Goal: Task Accomplishment & Management: Manage account settings

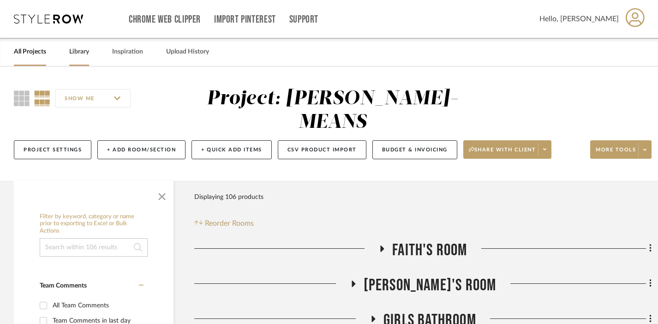
click at [79, 48] on link "Library" at bounding box center [79, 52] width 20 height 12
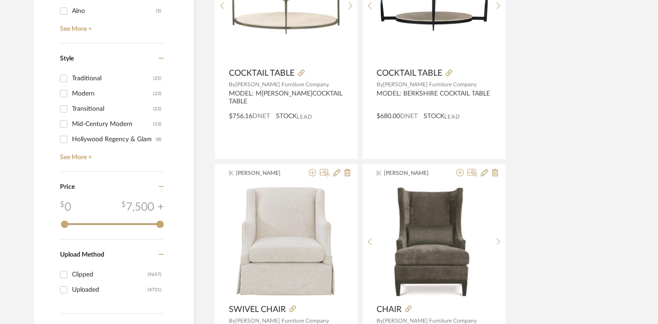
scroll to position [1104, 0]
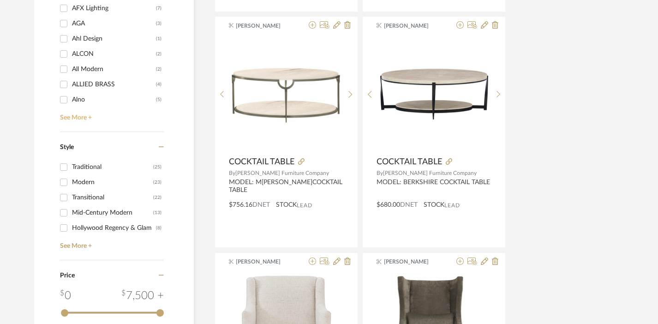
click at [74, 121] on link "See More +" at bounding box center [111, 114] width 106 height 15
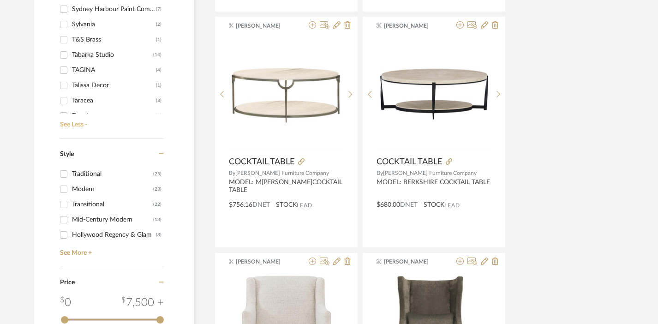
scroll to position [10501, 0]
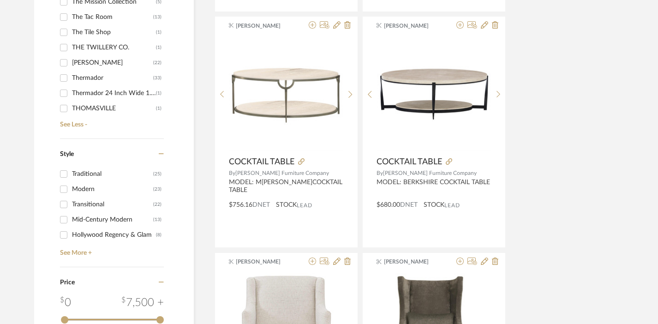
click at [86, 78] on div "Thermador" at bounding box center [112, 78] width 81 height 15
click at [71, 78] on input "Thermador (33)" at bounding box center [63, 78] width 15 height 15
checkbox input "true"
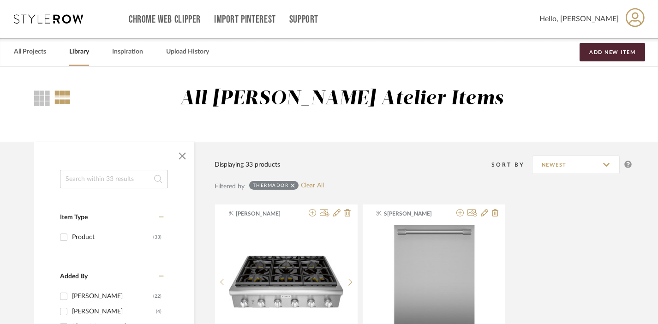
click at [108, 172] on input at bounding box center [114, 179] width 108 height 18
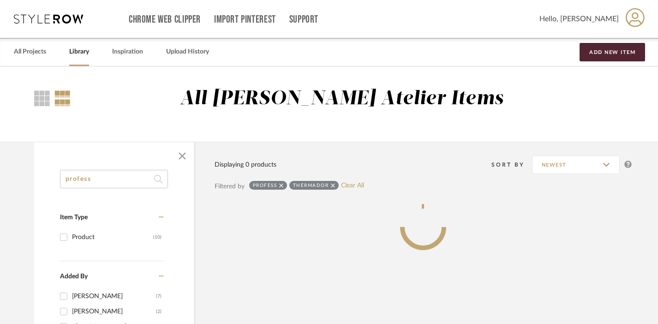
scroll to position [189, 0]
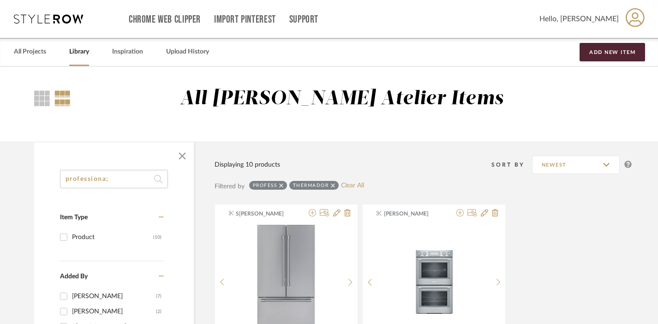
scroll to position [22, 0]
type input "professional"
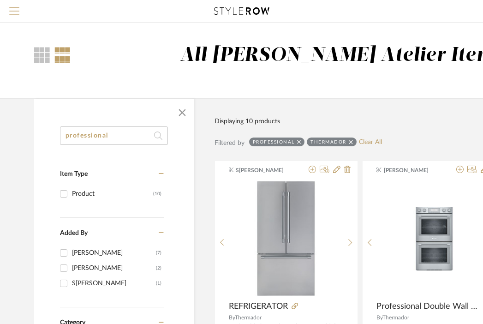
click at [12, 8] on span "Menu" at bounding box center [14, 7] width 10 height 1
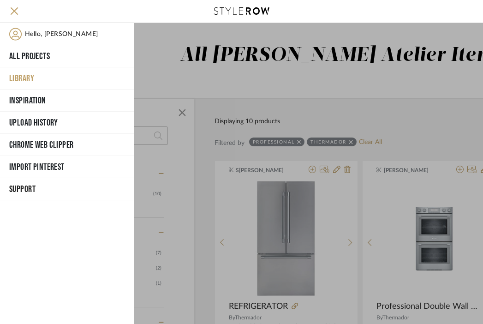
click at [23, 71] on button "Library" at bounding box center [67, 78] width 134 height 22
checkbox input "false"
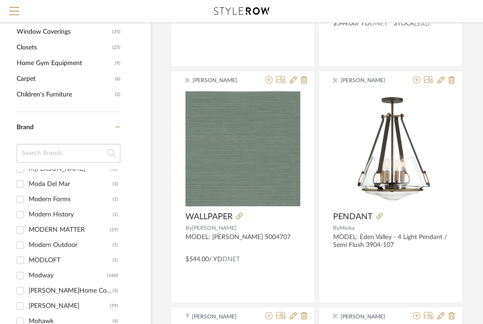
scroll to position [7503, 0]
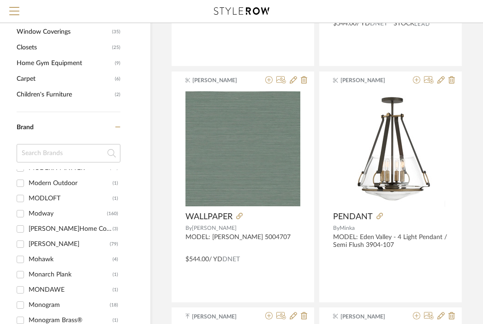
click at [53, 300] on div "Monogram" at bounding box center [69, 305] width 81 height 15
click at [28, 300] on input "Monogram (18)" at bounding box center [20, 305] width 15 height 15
checkbox input "true"
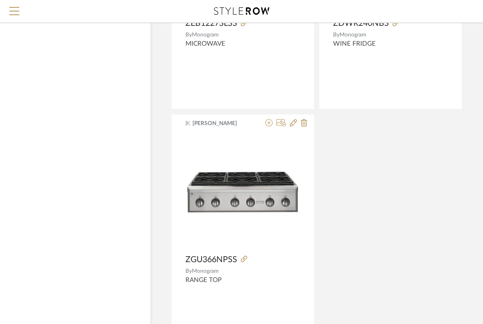
scroll to position [1676, 43]
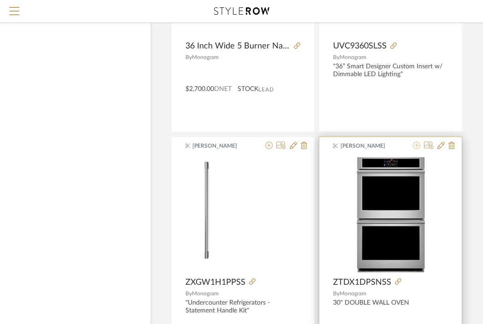
click at [416, 145] on icon at bounding box center [416, 145] width 7 height 7
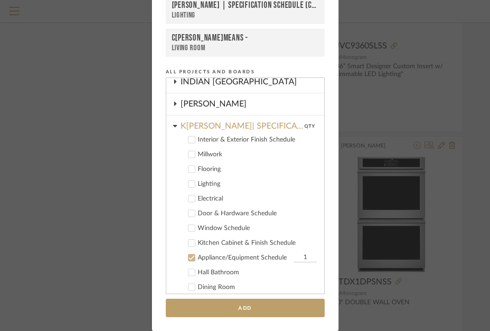
scroll to position [272, 0]
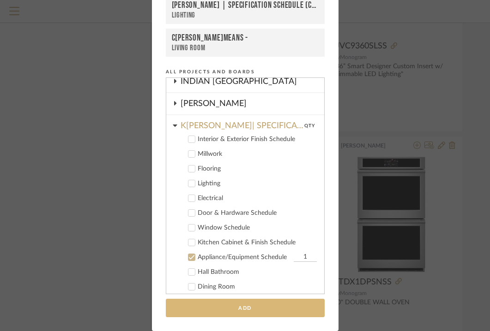
click at [267, 306] on button "Add" at bounding box center [245, 308] width 159 height 19
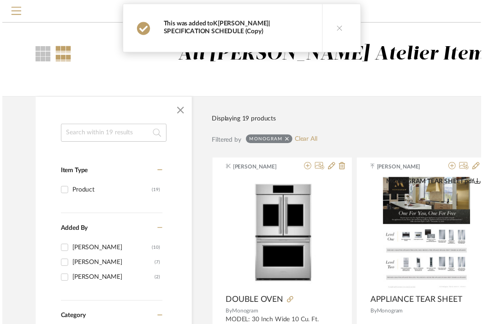
scroll to position [1676, 43]
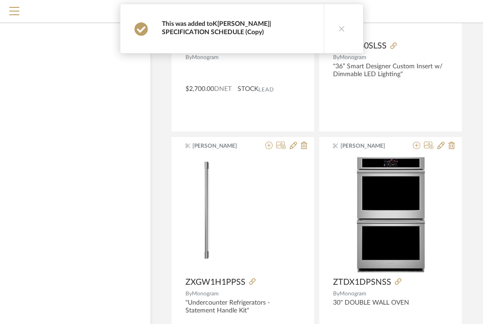
click at [229, 26] on link "K[PERSON_NAME]| SPECIFICATION SCHEDULE (Copy)" at bounding box center [216, 28] width 109 height 15
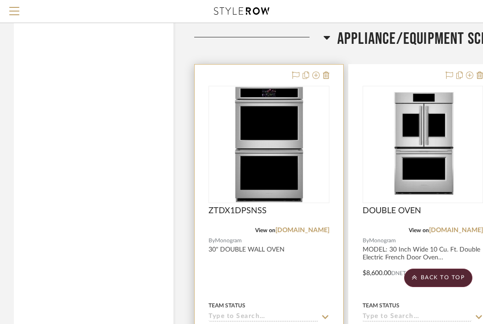
scroll to position [6811, 0]
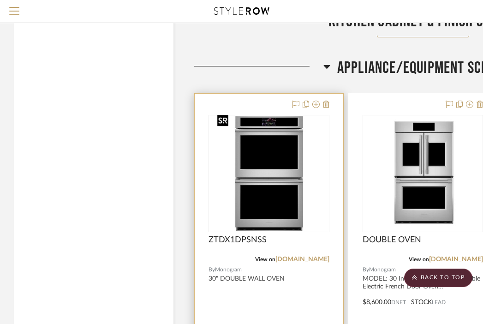
click at [276, 138] on img "0" at bounding box center [269, 173] width 111 height 115
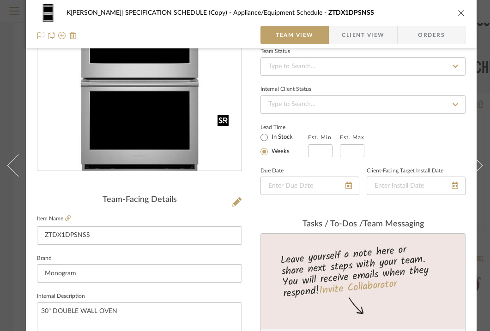
scroll to position [140, 0]
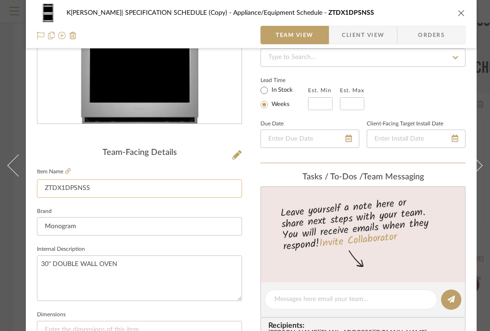
click at [146, 186] on input "ZTDX1DPSNSS" at bounding box center [139, 189] width 205 height 18
type input "DOUBLE OVEN"
click at [126, 269] on textarea "30" DOUBLE WALL OVEN" at bounding box center [139, 279] width 205 height 46
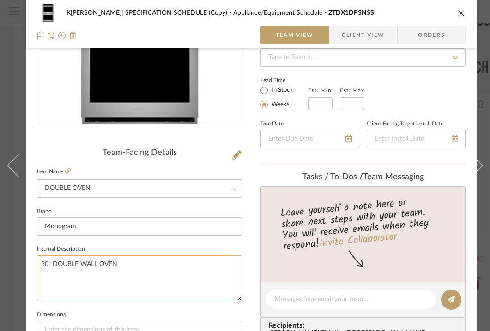
click at [126, 269] on textarea "30" DOUBLE WALL OVEN" at bounding box center [139, 279] width 205 height 46
type textarea "MODEL:"
paste textarea "30 Inch Wide Statement Smart Electric Convection Double Wall Oven Model: ZTDX1D…"
click at [65, 267] on textarea "MODEL:30 Inch Wide Statement Smart Electric Convection Double Wall Oven Model: …" at bounding box center [139, 279] width 205 height 46
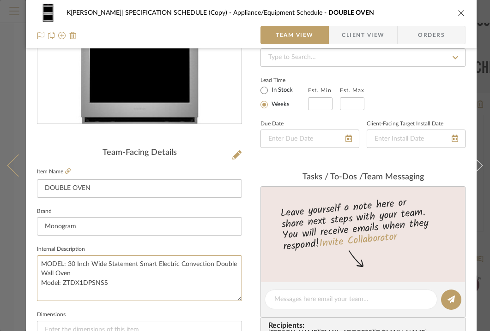
drag, startPoint x: 65, startPoint y: 267, endPoint x: 25, endPoint y: 282, distance: 42.9
click at [25, 282] on mat-dialog-content "[PERSON_NAME] | SPECIFICATION SCHEDULE (Copy) Appliance/Equipment Schedule DOUB…" at bounding box center [245, 293] width 490 height 853
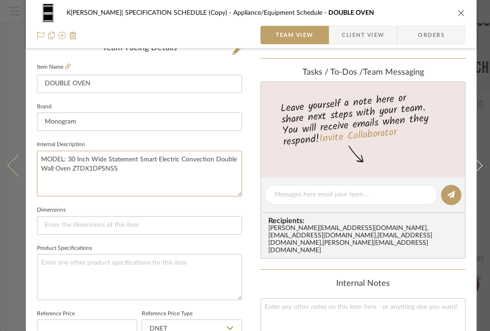
type textarea "MODEL: 30 Inch Wide Statement Smart Electric Convection Double Wall Oven ZTDX1D…"
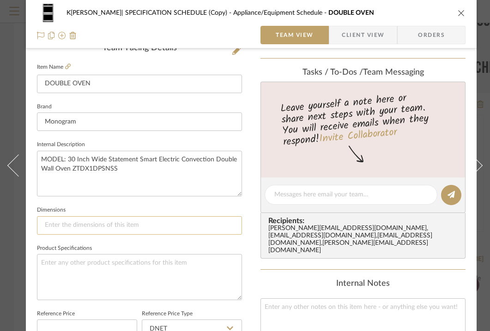
click at [143, 226] on input at bounding box center [139, 225] width 205 height 18
type input "D: 24.75 IN."
type input "D: 24.75 IN. H: 51."
type input "D: 24.75 IN. H: 51.1875 IN."
click at [110, 264] on textarea at bounding box center [139, 277] width 205 height 46
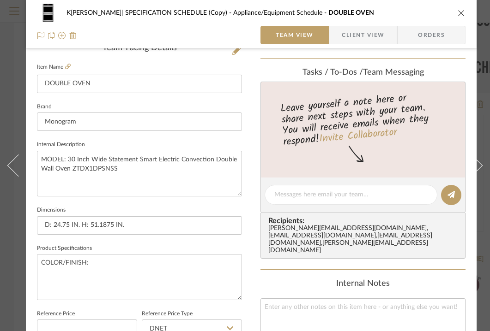
type textarea "COLOR/FINISH:"
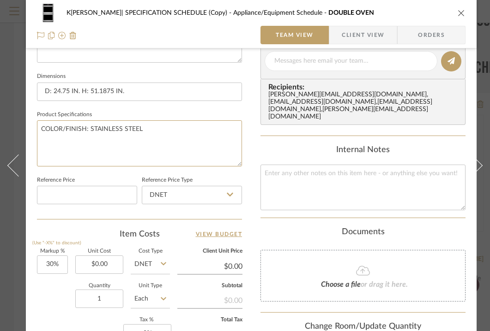
scroll to position [379, 0]
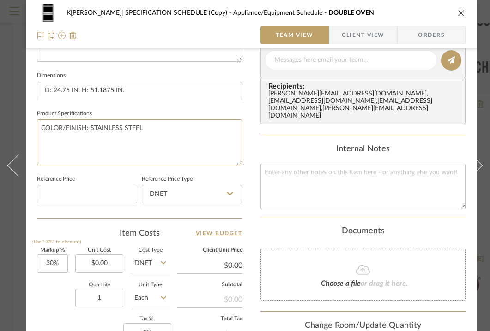
type textarea "COLOR/FINISH: STAINLESS STEEL"
click at [246, 184] on div "[PERSON_NAME] | SPECIFICATION SCHEDULE (Copy) Appliance/Equipment Schedule DOUB…" at bounding box center [251, 54] width 450 height 853
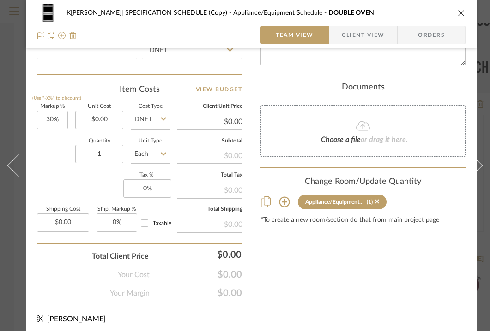
scroll to position [534, 0]
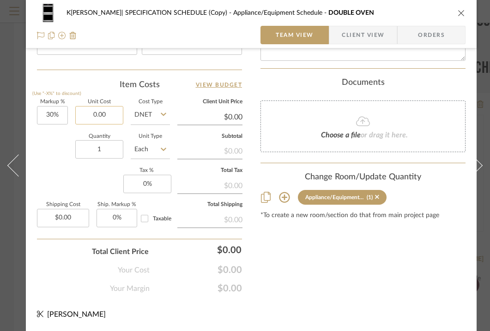
click at [107, 108] on input "0.00" at bounding box center [99, 115] width 48 height 18
type input "$7,500.00"
type input "$9,750.00"
click at [462, 11] on icon "close" at bounding box center [460, 12] width 7 height 7
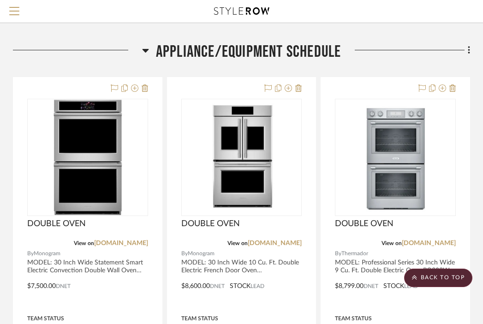
scroll to position [6829, 181]
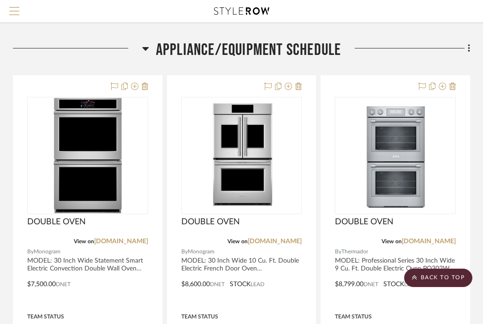
click at [14, 9] on span "Menu" at bounding box center [14, 14] width 10 height 14
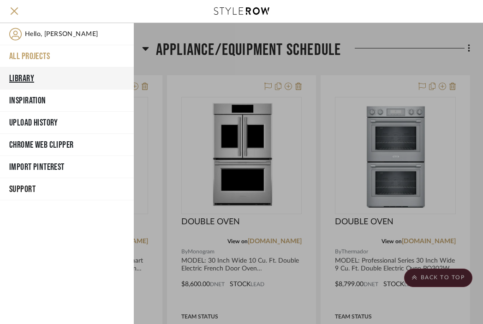
click at [20, 77] on button "Library" at bounding box center [67, 78] width 134 height 22
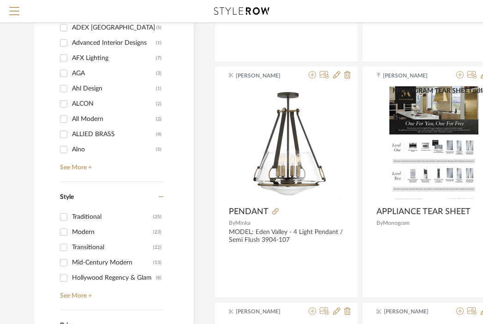
scroll to position [965, 0]
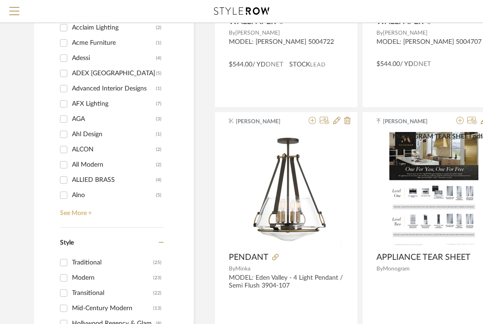
click at [87, 211] on link "See More +" at bounding box center [111, 210] width 106 height 15
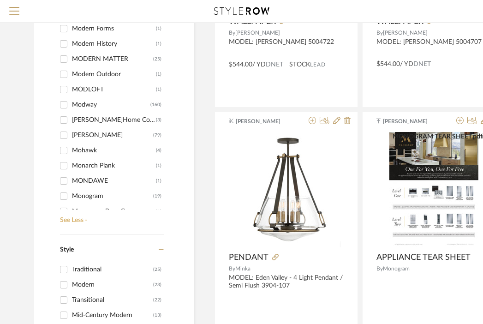
scroll to position [7421, 0]
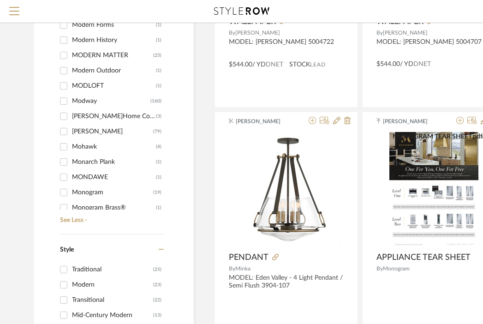
click at [94, 192] on div "Monogram" at bounding box center [112, 192] width 81 height 15
click at [71, 192] on input "Monogram (19)" at bounding box center [63, 192] width 15 height 15
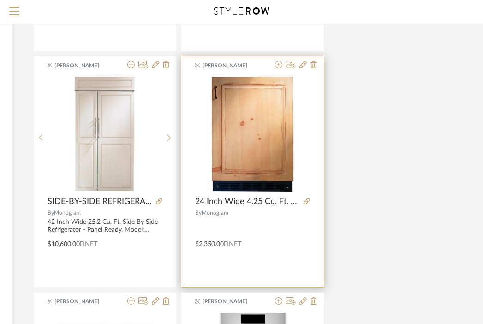
scroll to position [575, 181]
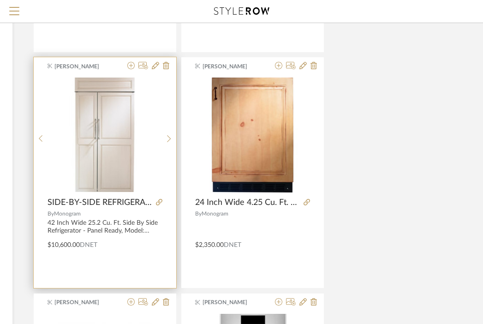
click at [162, 92] on img "0" at bounding box center [105, 135] width 114 height 114
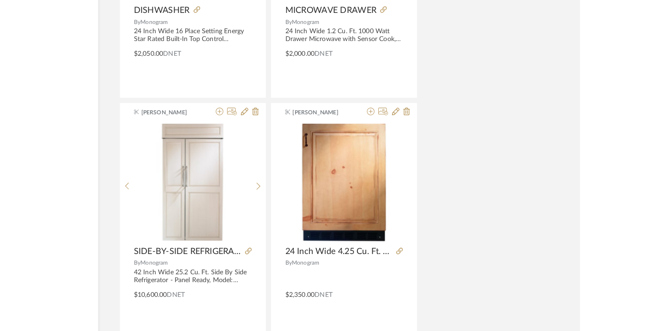
scroll to position [0, 0]
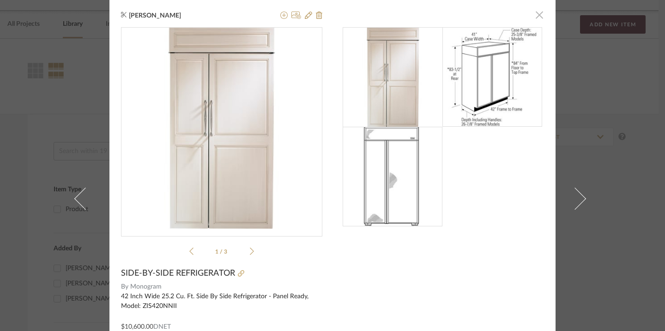
click at [535, 16] on span "button" at bounding box center [539, 15] width 18 height 18
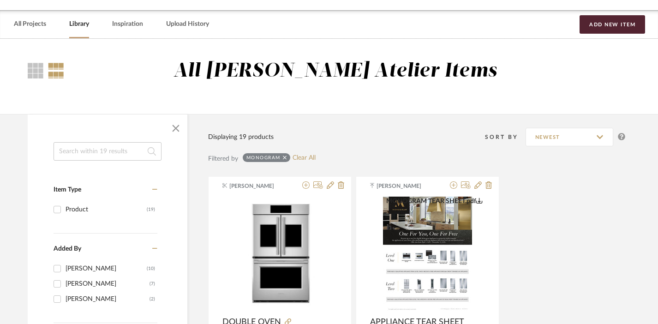
scroll to position [102, 6]
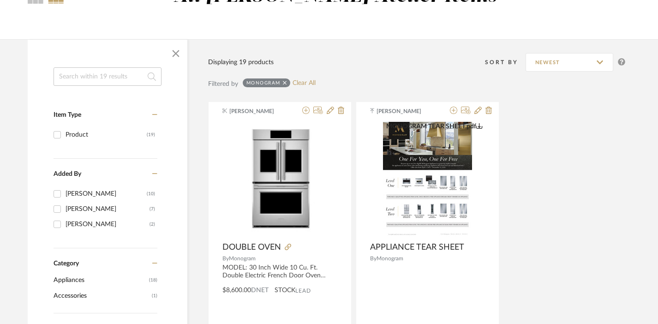
click at [283, 82] on icon at bounding box center [285, 83] width 4 height 6
checkbox input "false"
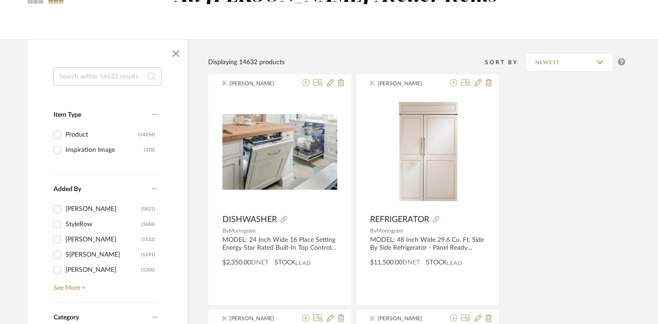
click at [98, 85] on input at bounding box center [108, 76] width 108 height 18
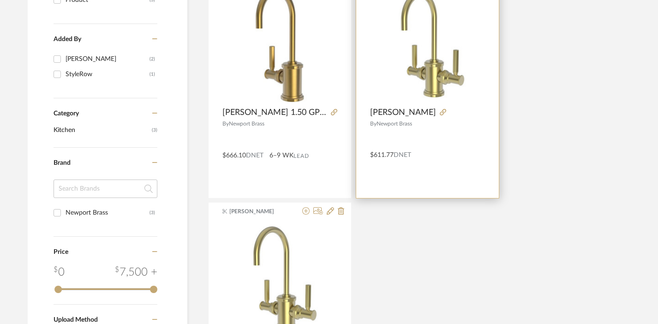
scroll to position [228, 6]
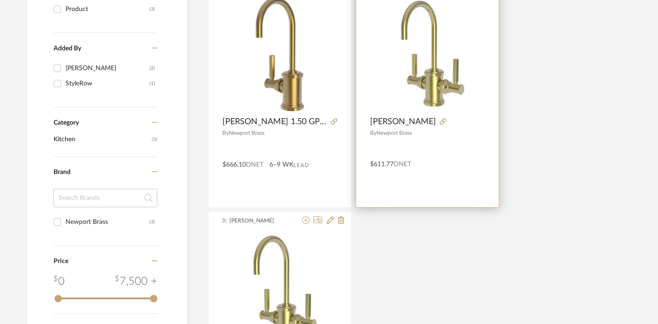
type input "h[PERSON_NAME]"
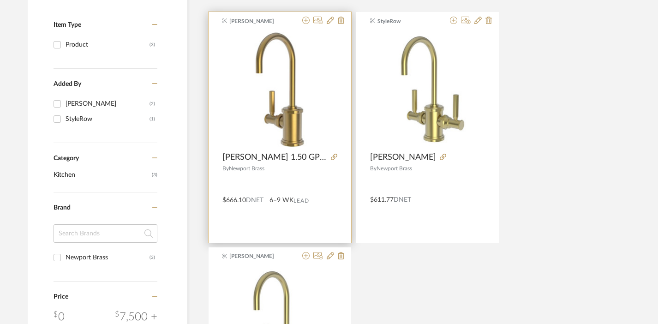
scroll to position [186, 6]
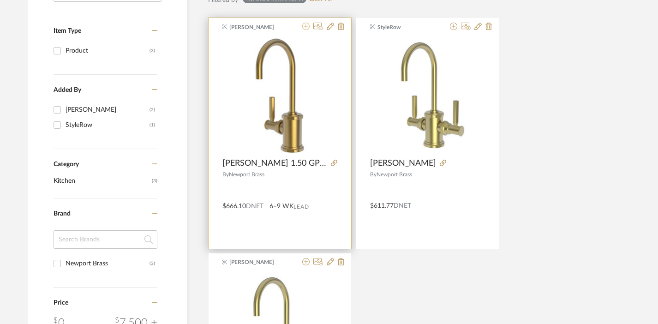
click at [307, 29] on icon at bounding box center [305, 26] width 7 height 7
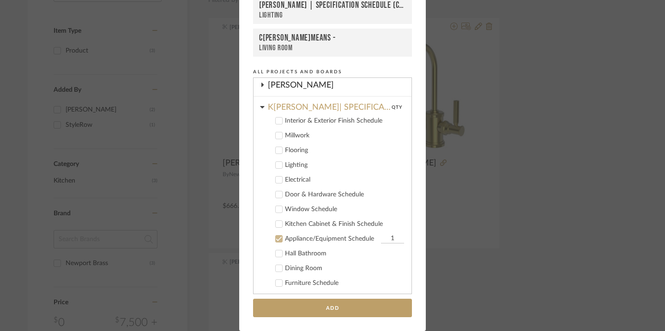
scroll to position [291, 0]
click at [448, 165] on div "Add to Projects Recent Projects, Rooms, or Boards K[PERSON_NAME]| SPECIFICATION…" at bounding box center [332, 165] width 665 height 331
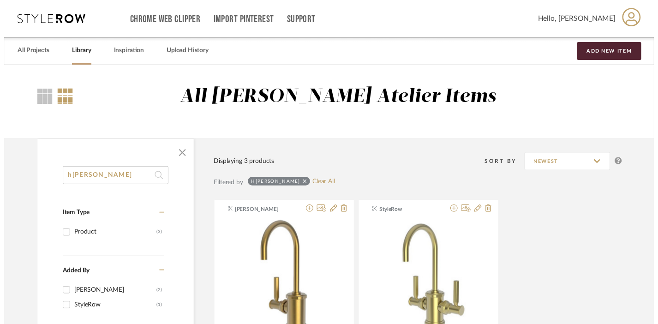
scroll to position [186, 6]
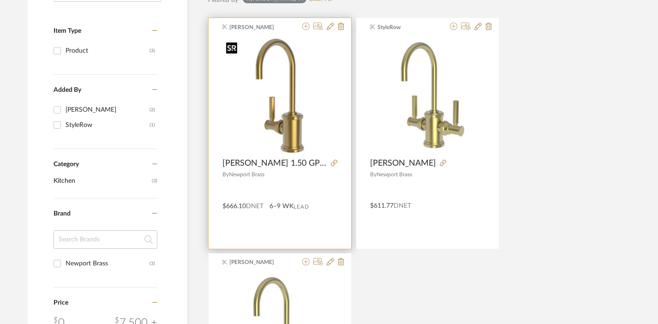
click at [288, 133] on img "0" at bounding box center [279, 95] width 115 height 115
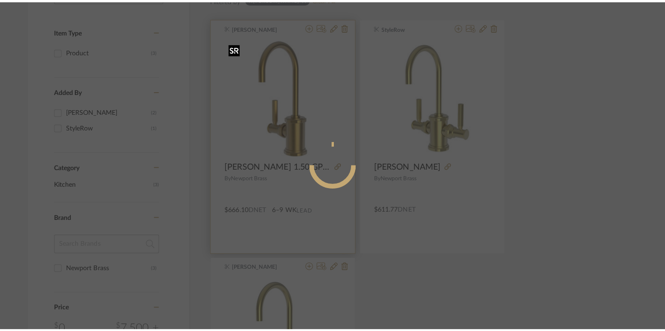
scroll to position [0, 0]
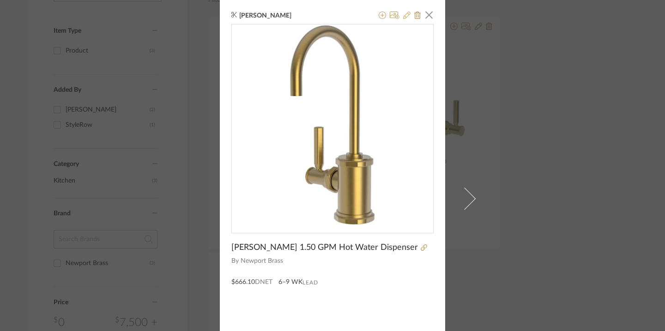
click at [403, 14] on icon at bounding box center [406, 15] width 7 height 7
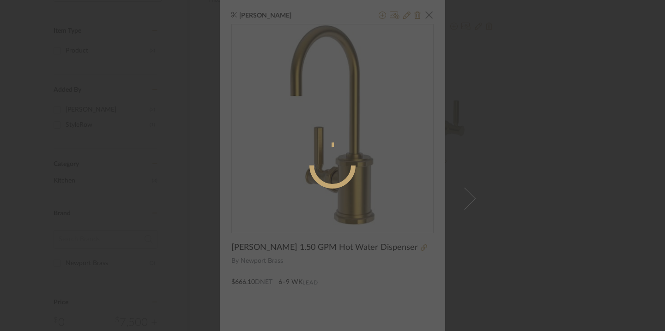
radio input "true"
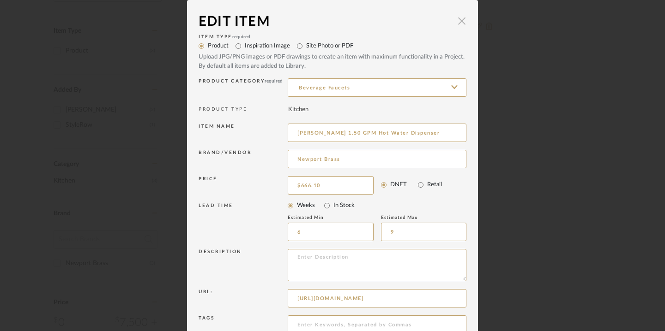
click at [460, 24] on span "button" at bounding box center [461, 21] width 18 height 18
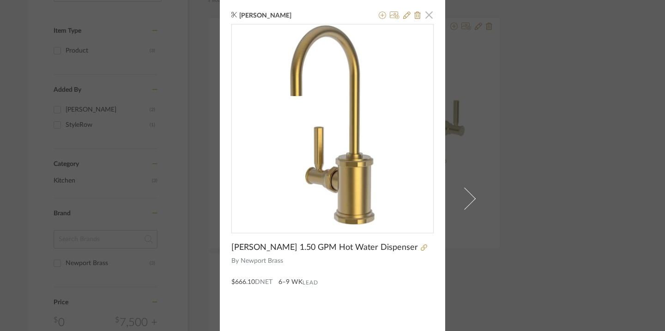
click at [427, 16] on span "button" at bounding box center [429, 15] width 18 height 18
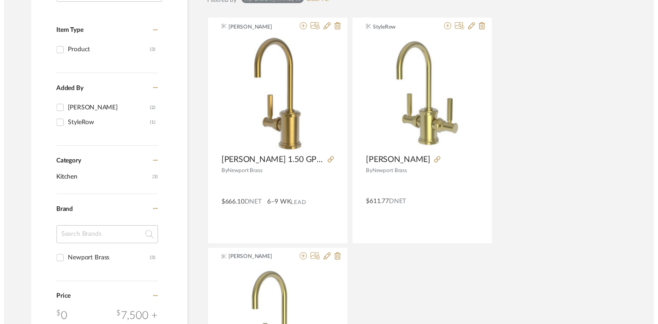
scroll to position [186, 6]
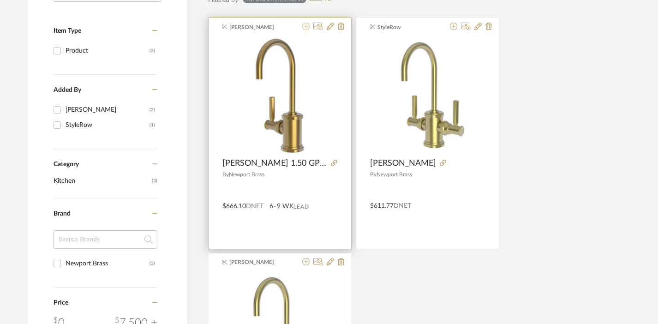
click at [305, 25] on icon at bounding box center [305, 26] width 7 height 7
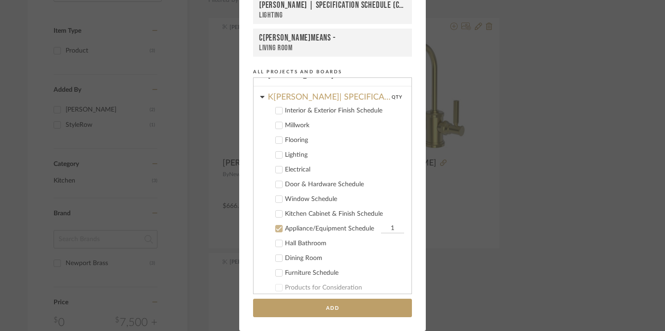
scroll to position [300, 0]
click at [289, 288] on div "Products for Consideration" at bounding box center [344, 289] width 119 height 8
click at [276, 288] on icon at bounding box center [279, 288] width 6 height 6
click at [276, 232] on icon at bounding box center [279, 229] width 6 height 6
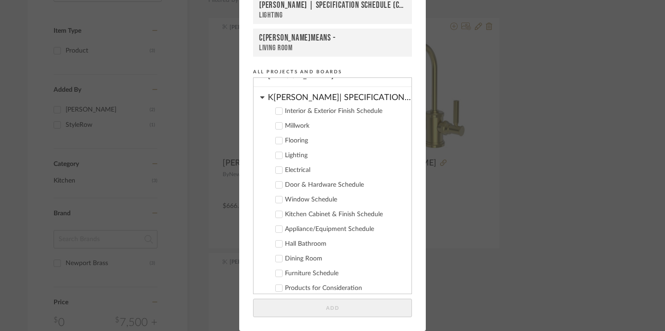
scroll to position [307, 0]
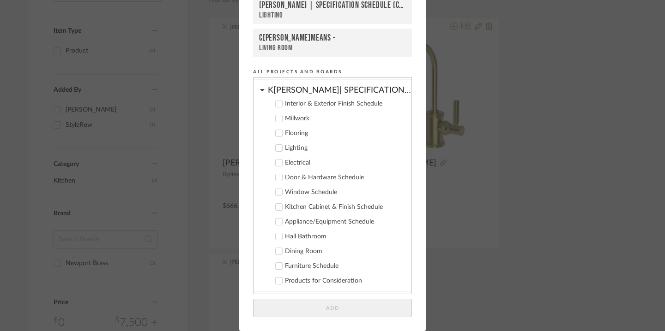
click at [443, 172] on div "Add to Projects Recent Projects, Rooms, or Boards K[PERSON_NAME]| SPECIFICATION…" at bounding box center [332, 165] width 665 height 331
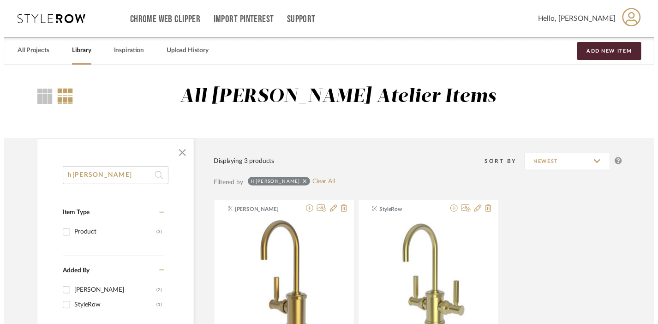
scroll to position [186, 6]
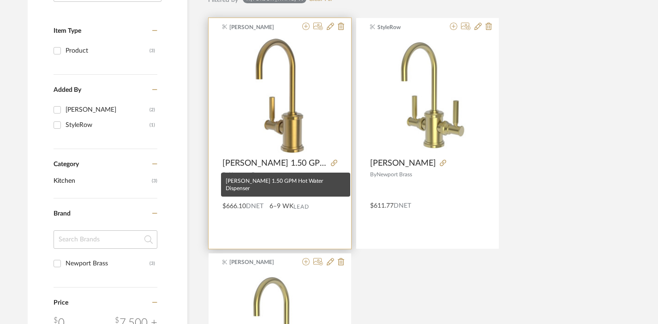
click at [300, 165] on span "[PERSON_NAME] 1.50 GPM Hot Water Dispenser" at bounding box center [274, 163] width 105 height 10
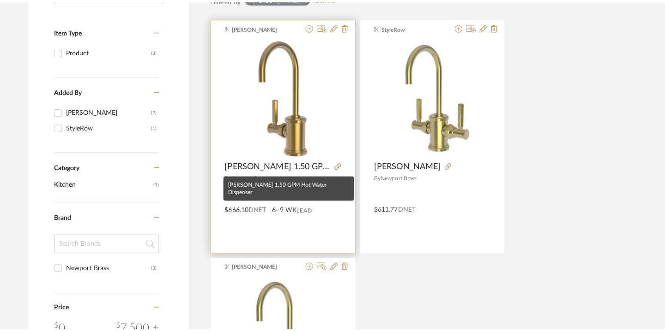
scroll to position [0, 0]
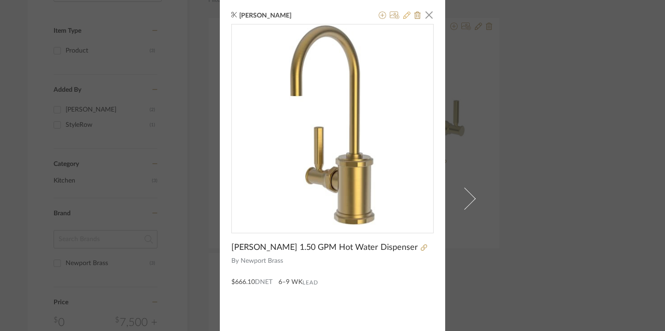
click at [406, 14] on icon at bounding box center [406, 15] width 7 height 7
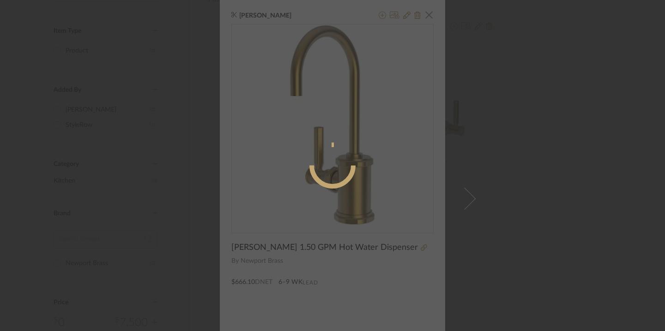
radio input "true"
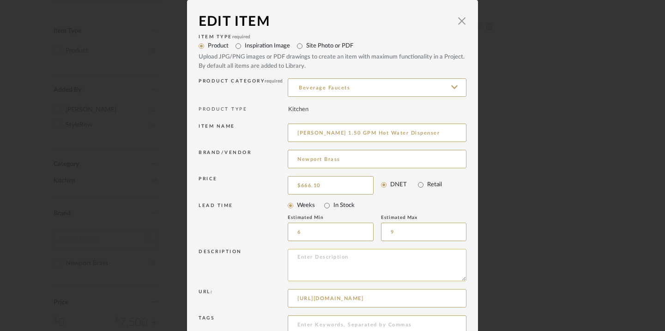
click at [316, 273] on textarea at bounding box center [377, 265] width 179 height 32
type textarea "m"
paste textarea "H[PERSON_NAME]1.5 GPM Hot Water Dispenser Model: 3190-5613/10"
drag, startPoint x: 317, startPoint y: 264, endPoint x: 287, endPoint y: 266, distance: 29.6
click at [288, 266] on textarea "MODEL: H[PERSON_NAME]1.5 GPM Hot Water Dispenser Model: 3190-5613/10" at bounding box center [377, 265] width 179 height 32
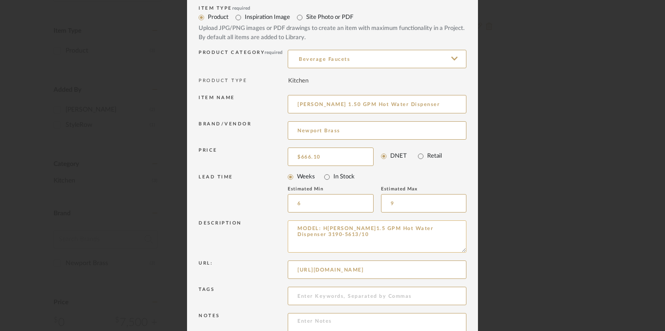
scroll to position [67, 0]
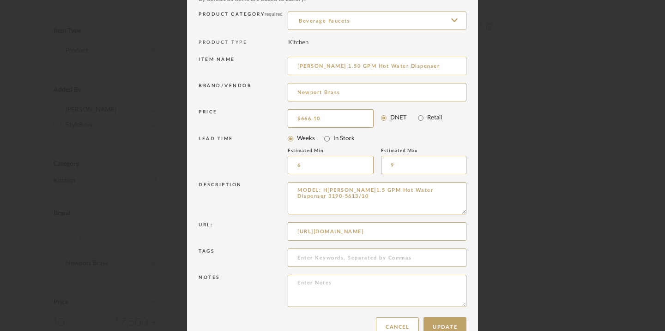
type textarea "MODEL: H[PERSON_NAME]1.5 GPM Hot Water Dispenser 3190-5613/10"
click at [363, 65] on input "[PERSON_NAME] 1.50 GPM Hot Water Dispenser" at bounding box center [377, 66] width 179 height 18
type input "HOT WATER DISPENSER"
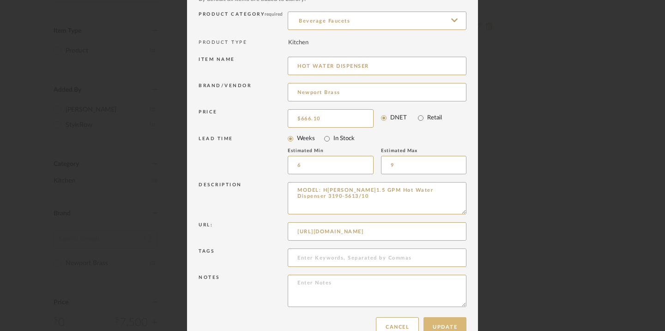
click at [440, 320] on button "Update" at bounding box center [444, 328] width 43 height 20
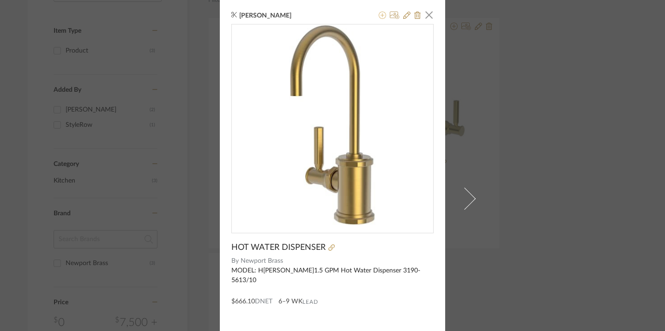
click at [378, 16] on icon at bounding box center [381, 15] width 7 height 7
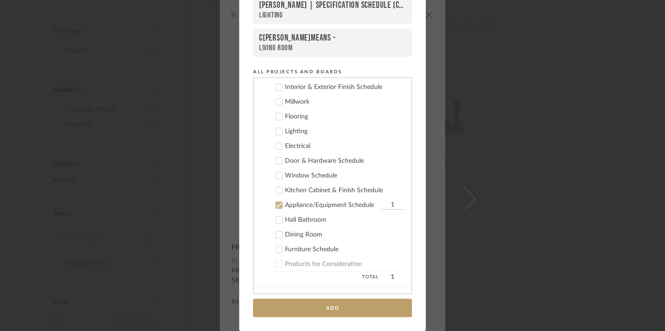
scroll to position [324, 0]
click at [301, 264] on div "Products for Consideration" at bounding box center [344, 265] width 119 height 8
click at [277, 206] on icon at bounding box center [279, 206] width 6 height 6
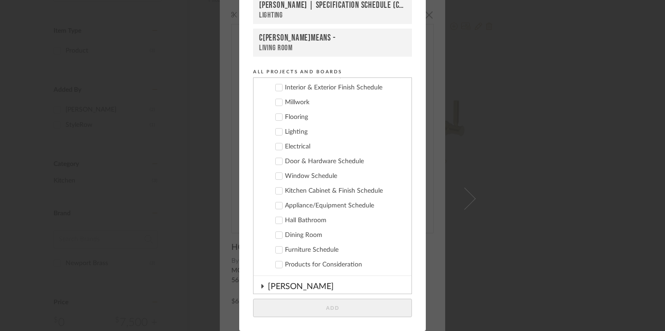
click at [276, 263] on icon at bounding box center [279, 265] width 6 height 6
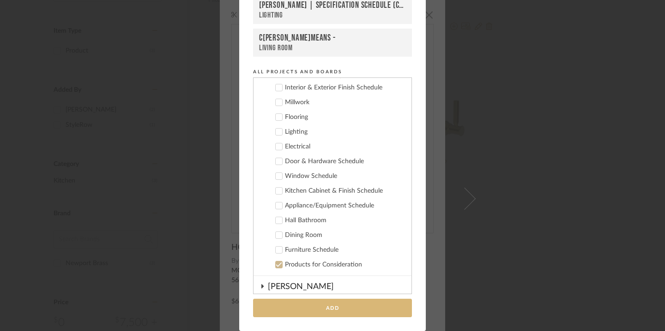
click at [300, 309] on button "Add" at bounding box center [332, 308] width 159 height 19
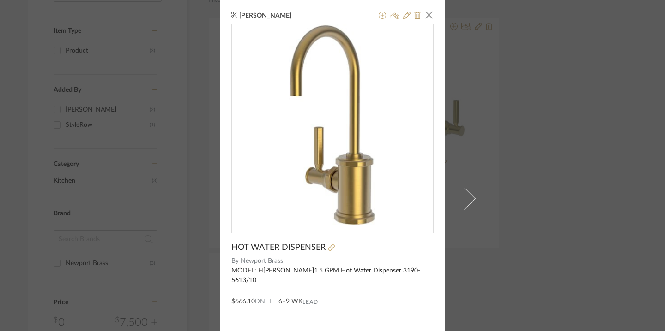
click at [145, 133] on div "[PERSON_NAME] × HOT WATER DISPENSER By Newport Brass MODEL: [PERSON_NAME] 1.5 G…" at bounding box center [332, 165] width 665 height 331
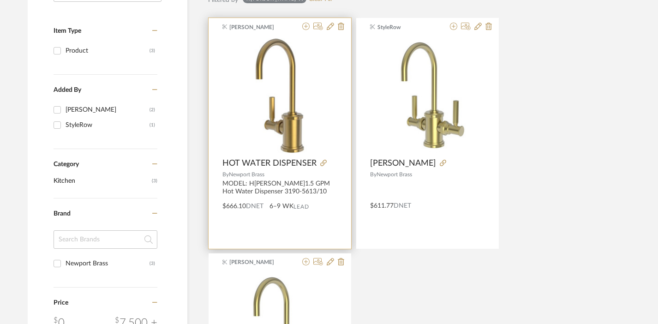
scroll to position [0, 6]
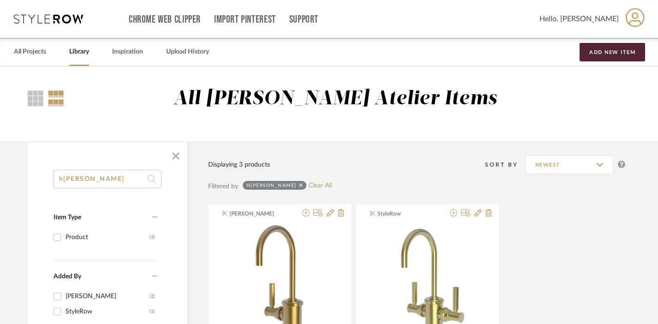
click at [95, 182] on input "h[PERSON_NAME]" at bounding box center [108, 179] width 108 height 18
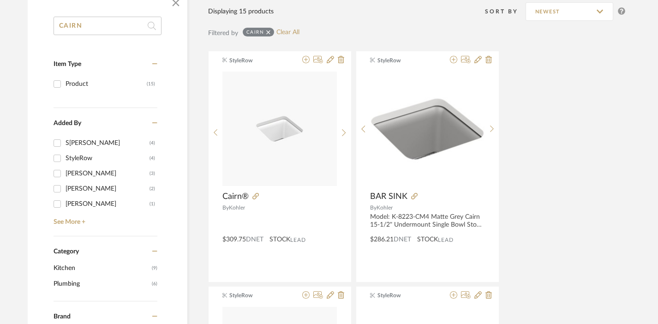
scroll to position [153, 6]
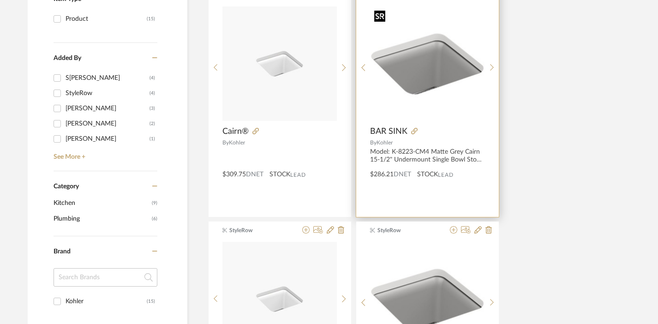
click at [426, 74] on img "0" at bounding box center [428, 63] width 114 height 114
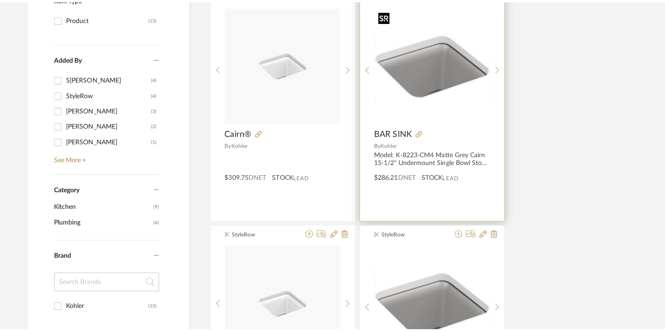
scroll to position [0, 0]
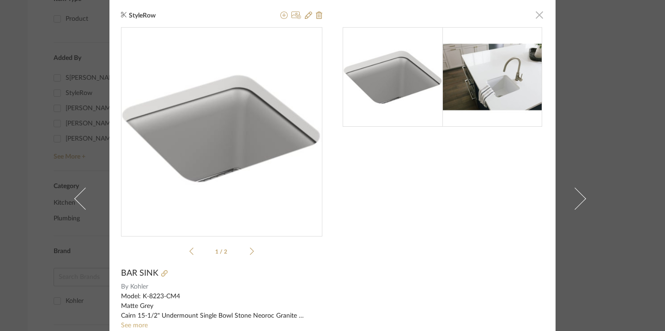
click at [537, 15] on span "button" at bounding box center [539, 15] width 18 height 18
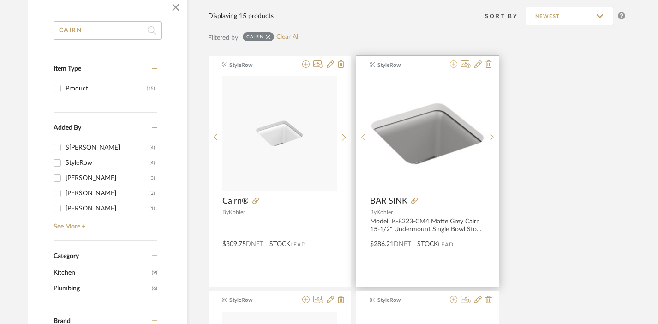
click at [456, 61] on icon at bounding box center [453, 63] width 7 height 7
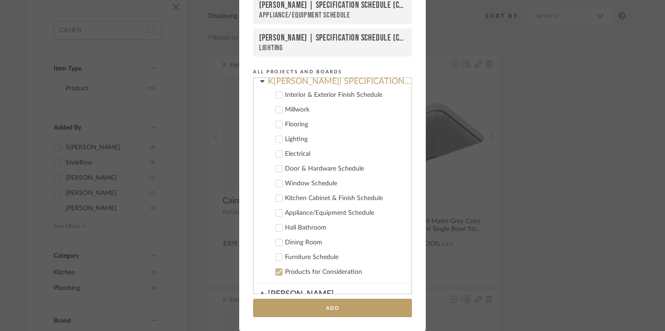
scroll to position [318, 0]
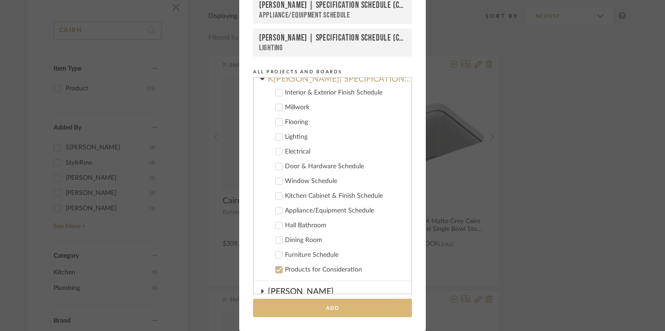
click at [318, 306] on button "Add" at bounding box center [332, 308] width 159 height 19
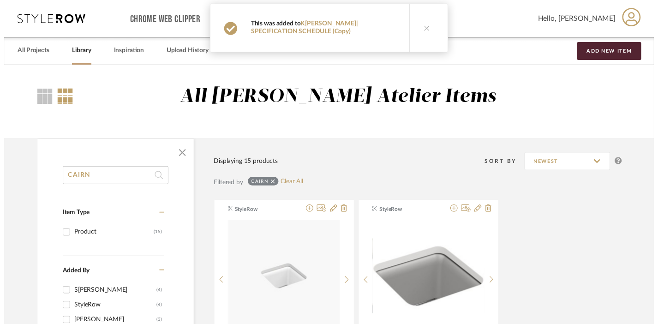
scroll to position [149, 6]
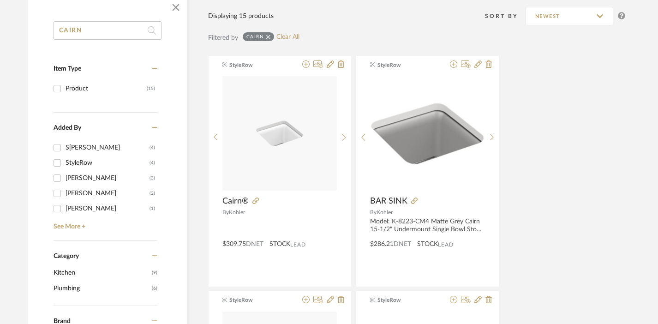
click at [98, 30] on input "CAIRN" at bounding box center [108, 30] width 108 height 18
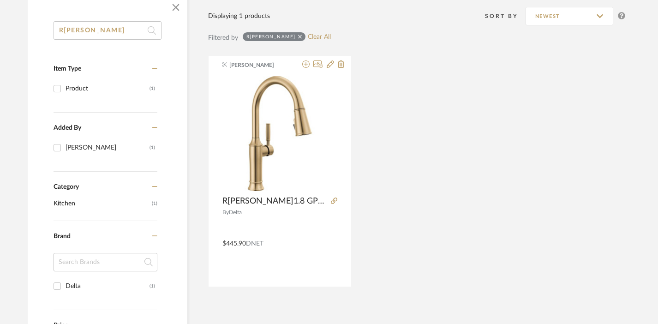
type input "R[PERSON_NAME]"
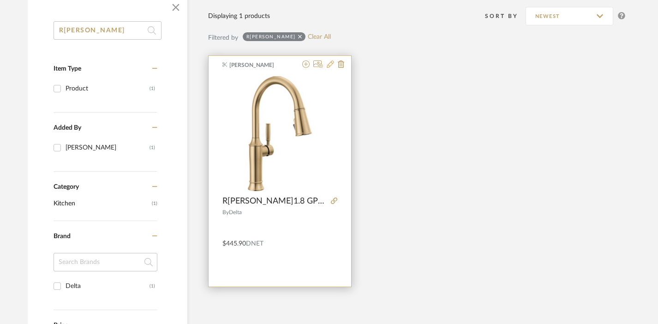
click at [332, 66] on icon at bounding box center [330, 63] width 7 height 7
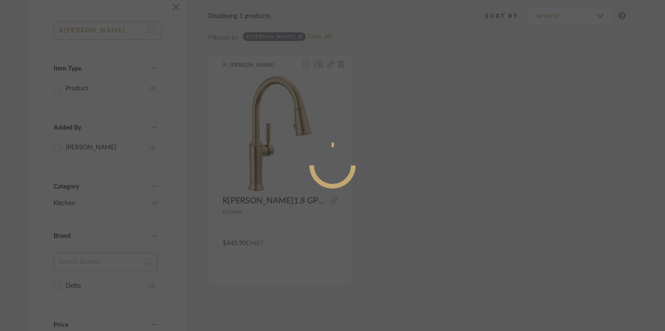
radio input "true"
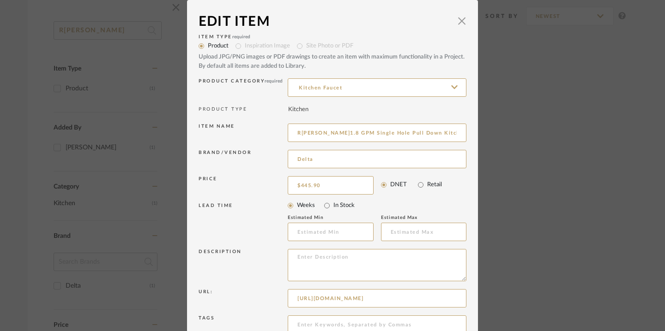
scroll to position [34, 0]
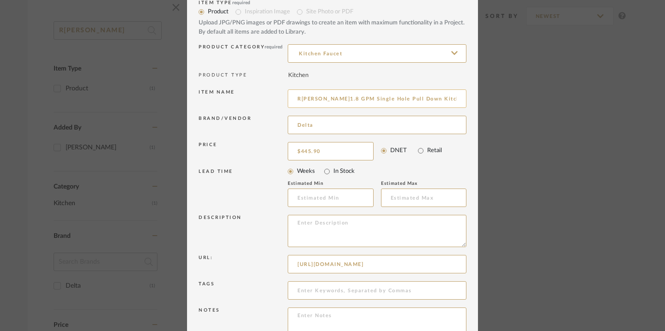
click at [336, 102] on input "R[PERSON_NAME]1.8 GPM Single Hole Pull Down Kitchen Faucet with Magnetic Dockin…" at bounding box center [377, 99] width 179 height 18
type input "FAUCET"
click at [353, 240] on textarea at bounding box center [377, 231] width 179 height 32
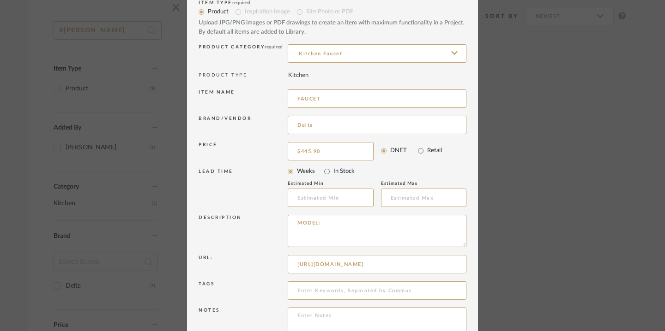
paste textarea "[PERSON_NAME] 1.8 GPM Single Hole Pull Down Kitchen Faucet with Magnetic Dockin…"
drag, startPoint x: 315, startPoint y: 235, endPoint x: 265, endPoint y: 234, distance: 49.4
click at [265, 234] on div "Description MODEL: R[PERSON_NAME]1.8 GPM Single Hole Pull Down Kitchen Faucet w…" at bounding box center [332, 233] width 268 height 40
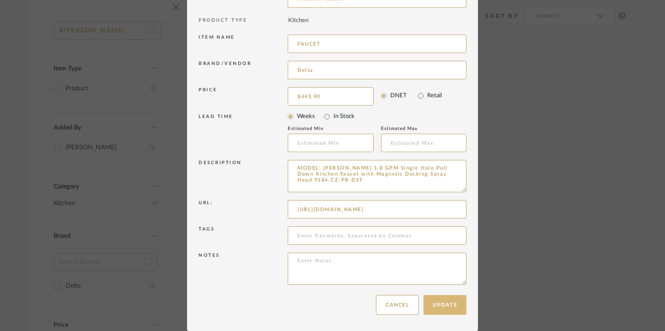
type textarea "MODEL: [PERSON_NAME] 1.8 GPM Single Hole Pull Down Kitchen Faucet with Magnetic…"
click at [429, 297] on button "Update" at bounding box center [444, 305] width 43 height 20
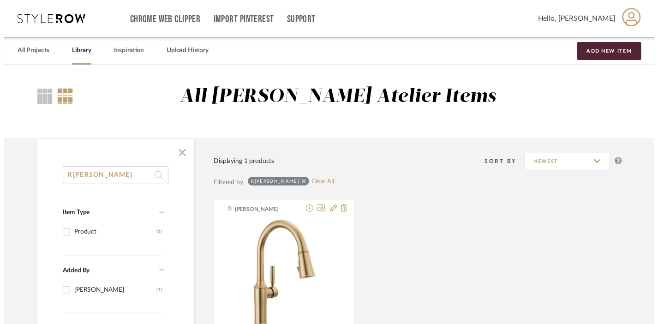
scroll to position [149, 6]
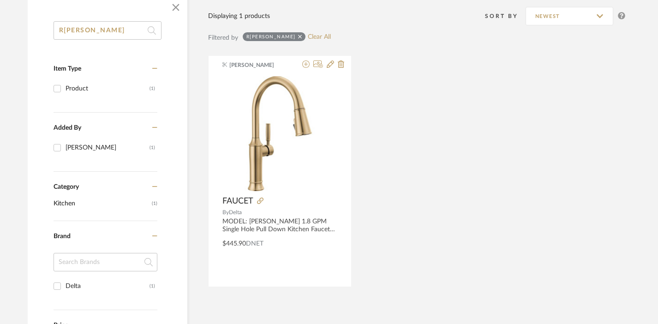
click at [86, 28] on input "R[PERSON_NAME]" at bounding box center [108, 30] width 108 height 18
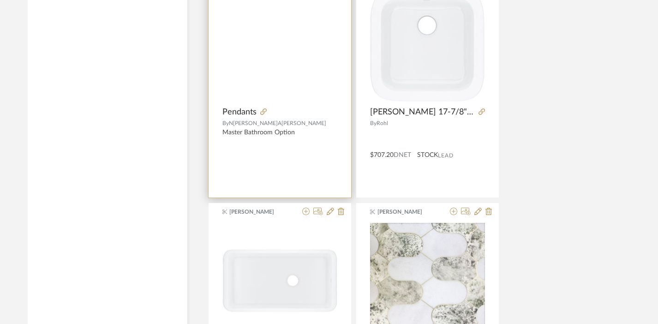
scroll to position [4015, 6]
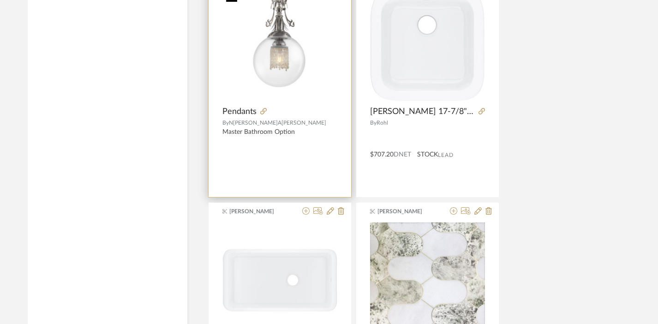
type input "ALLIA"
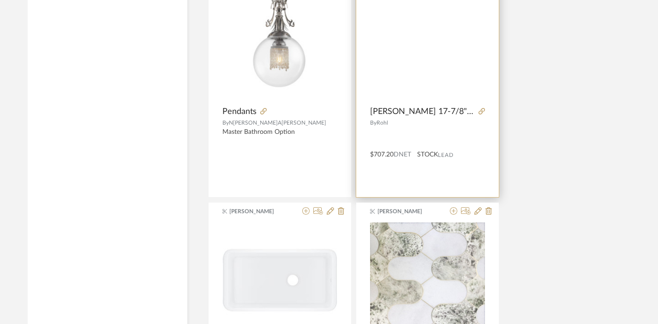
scroll to position [3964, 6]
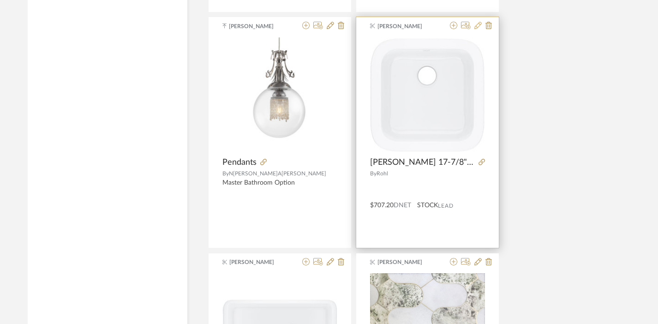
click at [477, 25] on icon at bounding box center [477, 25] width 7 height 7
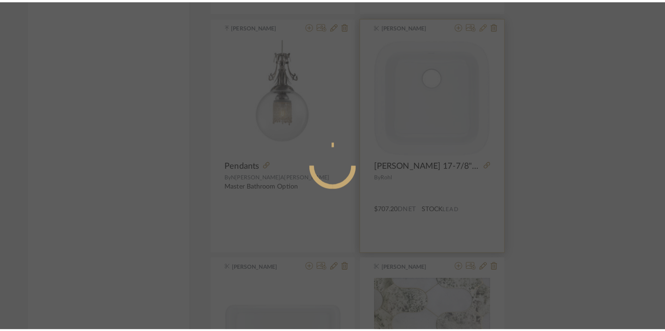
scroll to position [0, 0]
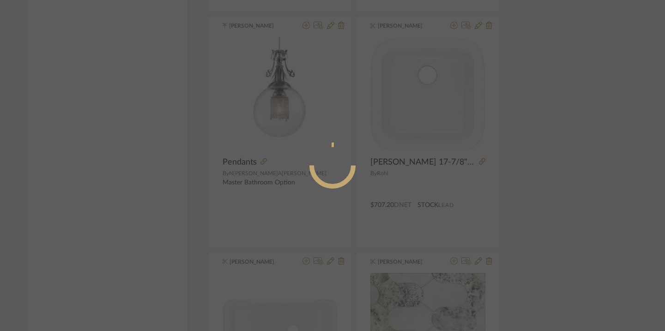
radio input "true"
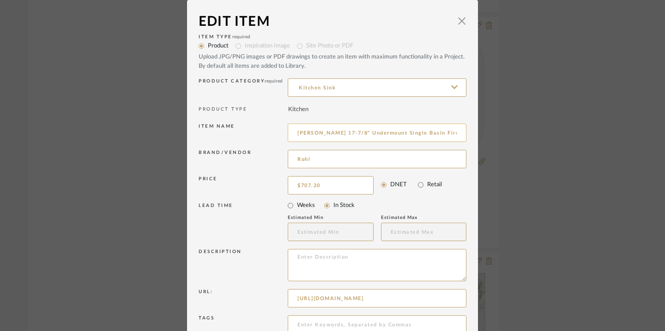
click at [348, 133] on input "[PERSON_NAME] 17-7/8" Undermount Single Basin Fireclay Kitchen / Bar Sink" at bounding box center [377, 133] width 179 height 18
type input "SINK"
click at [353, 256] on textarea at bounding box center [377, 265] width 179 height 32
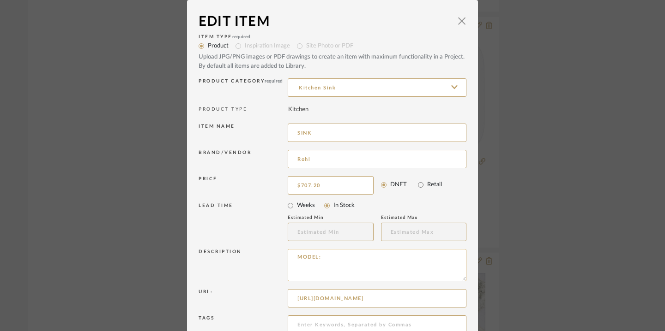
paste textarea "Allia 17-7/8" Undermount Single Basin Fireclay Kitchen / Bar Sink Model: 5927-00"
click at [319, 257] on textarea "MODEL:Allia 17-7/8" Undermount Single Basin Fireclay Kitchen / Bar Sink Model: …" at bounding box center [377, 265] width 179 height 32
click at [317, 271] on textarea "MODEL: Allia 17-7/8" Undermount Single Basin Fireclay Kitchen / Bar Sink Model:…" at bounding box center [377, 265] width 179 height 32
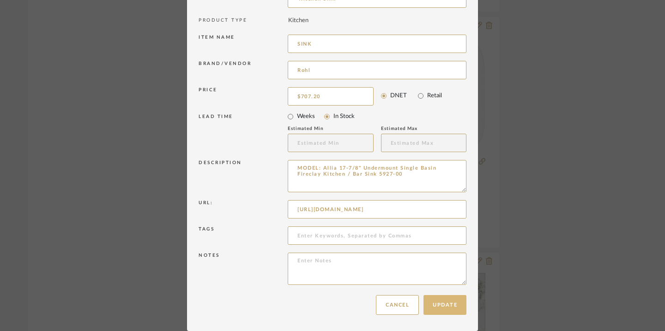
type textarea "MODEL: Allia 17-7/8" Undermount Single Basin Fireclay Kitchen / Bar Sink 5927-00"
click at [441, 300] on button "Update" at bounding box center [444, 305] width 43 height 20
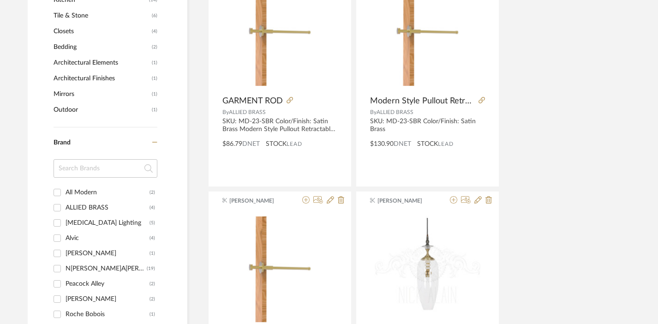
scroll to position [0, 6]
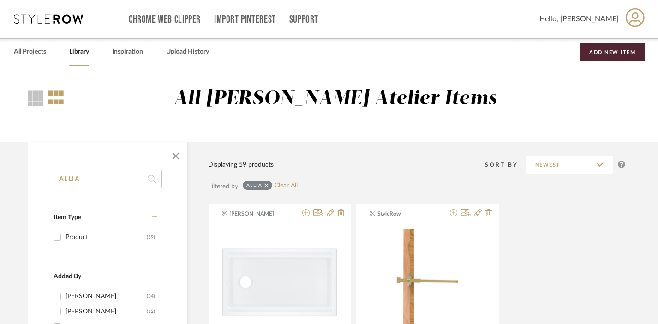
click at [70, 177] on input "ALLIA" at bounding box center [108, 179] width 108 height 18
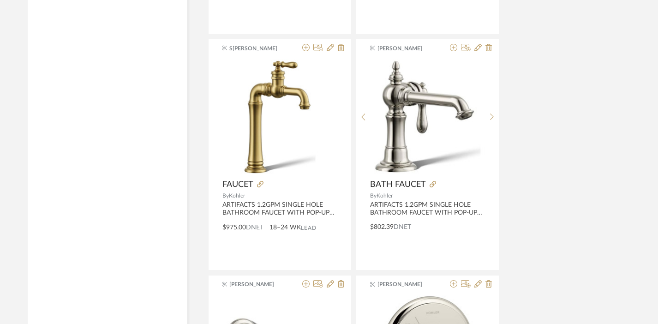
scroll to position [1099, 6]
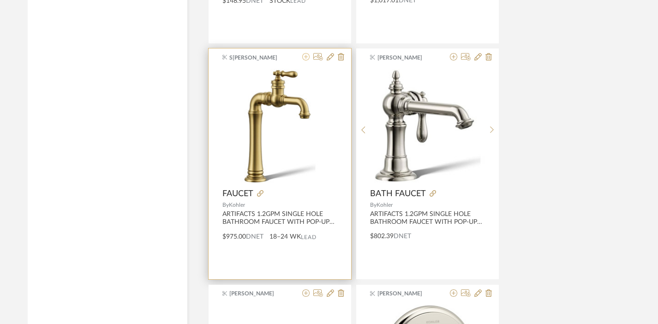
click at [306, 58] on icon at bounding box center [305, 56] width 7 height 7
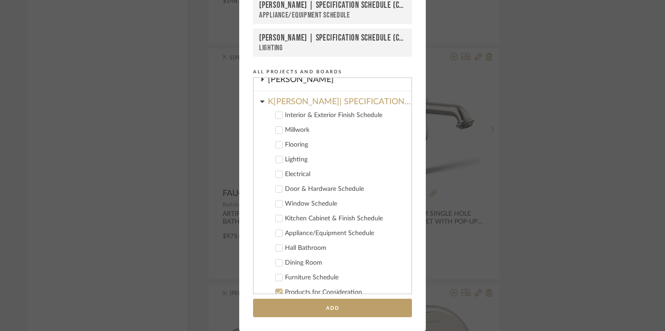
scroll to position [299, 0]
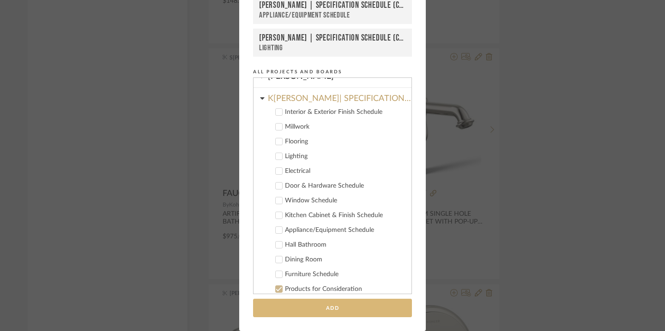
click at [303, 300] on button "Add" at bounding box center [332, 308] width 159 height 19
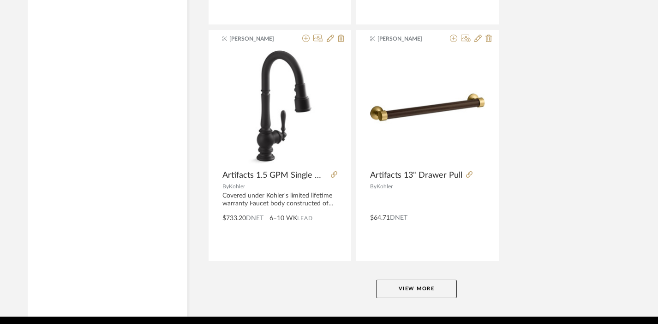
scroll to position [4222, 6]
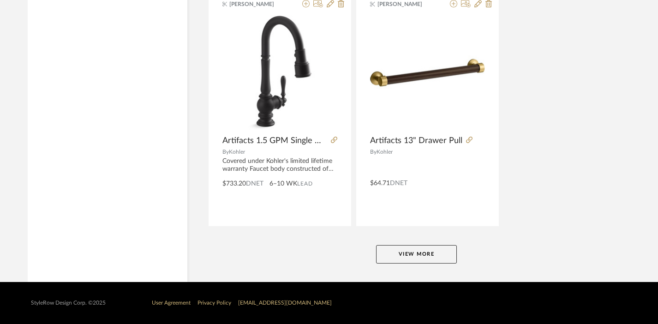
click at [427, 254] on button "View More" at bounding box center [416, 254] width 81 height 18
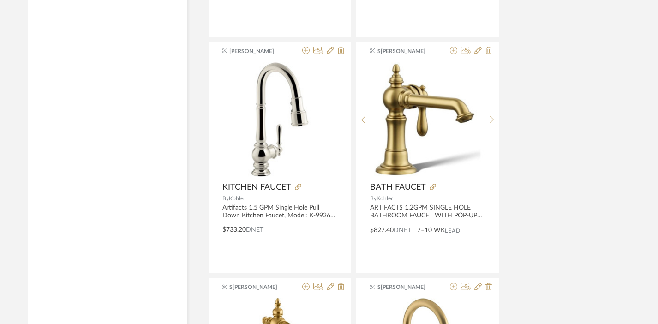
scroll to position [4414, 6]
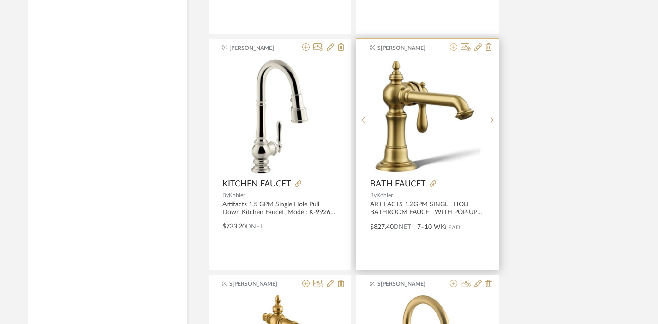
click at [454, 48] on icon at bounding box center [453, 46] width 7 height 7
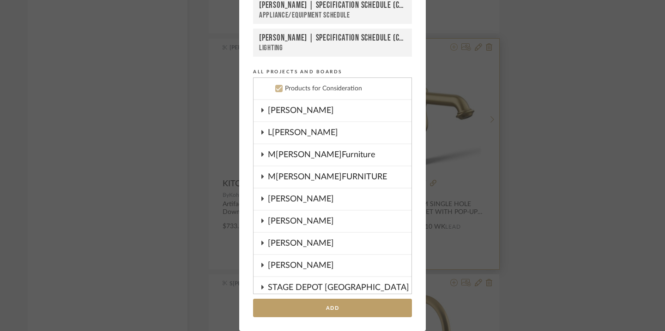
scroll to position [503, 0]
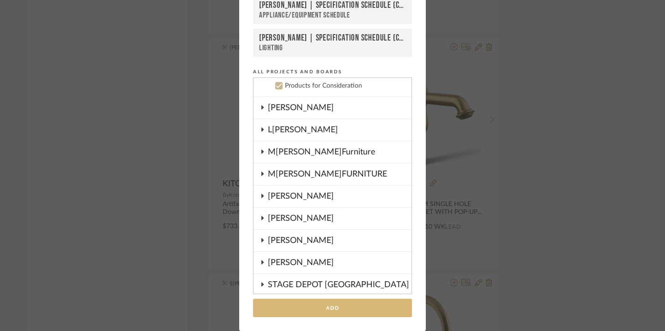
click at [325, 310] on button "Add" at bounding box center [332, 308] width 159 height 19
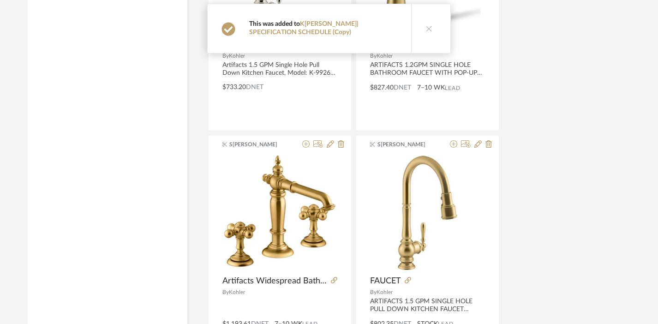
scroll to position [4565, 6]
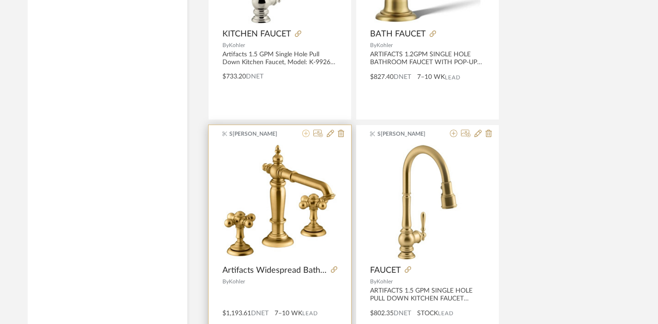
click at [306, 132] on icon at bounding box center [305, 133] width 7 height 7
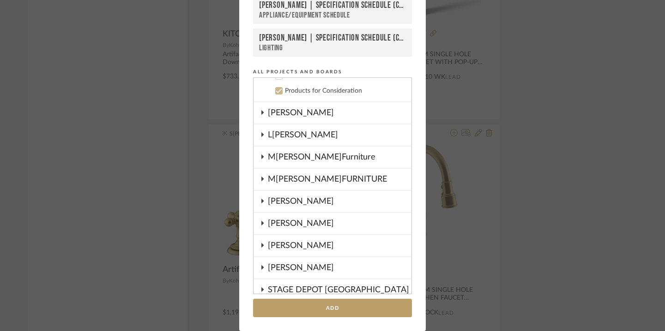
scroll to position [503, 0]
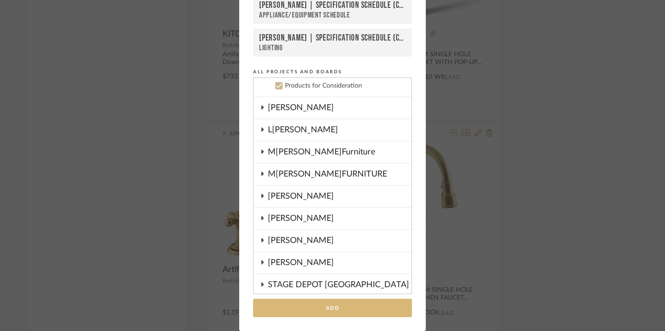
click at [324, 303] on button "Add" at bounding box center [332, 308] width 159 height 19
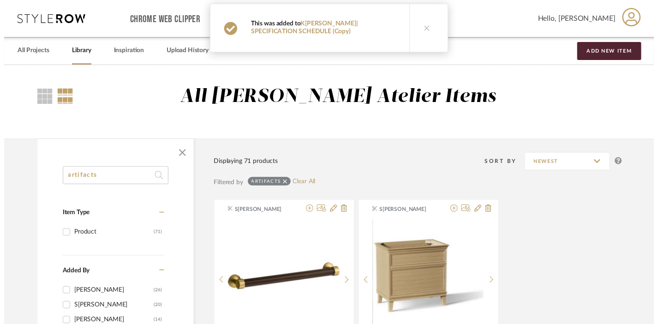
scroll to position [4565, 6]
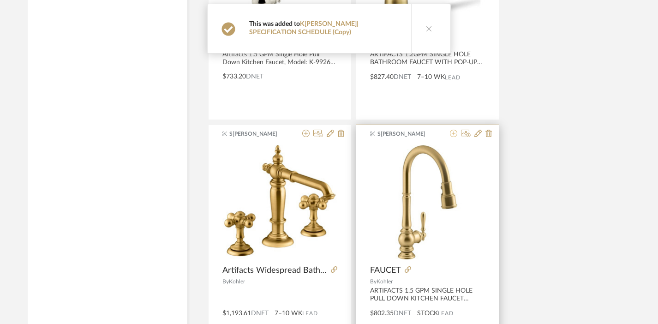
click at [454, 136] on icon at bounding box center [453, 133] width 7 height 7
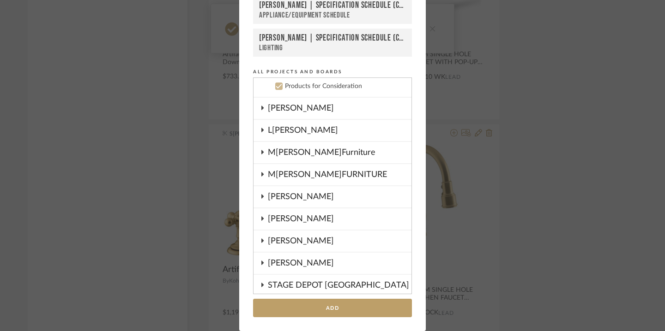
scroll to position [503, 0]
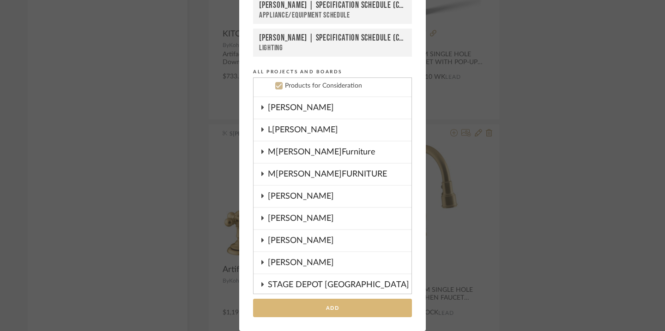
click at [357, 306] on button "Add" at bounding box center [332, 308] width 159 height 19
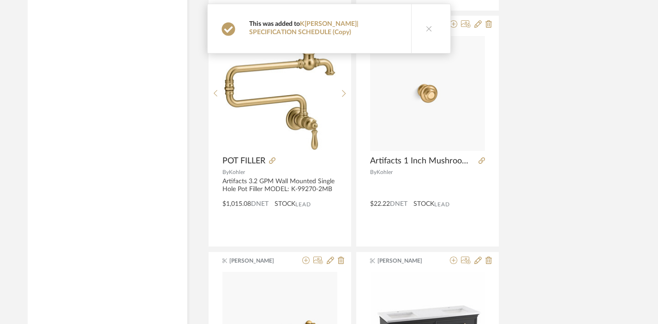
scroll to position [4909, 6]
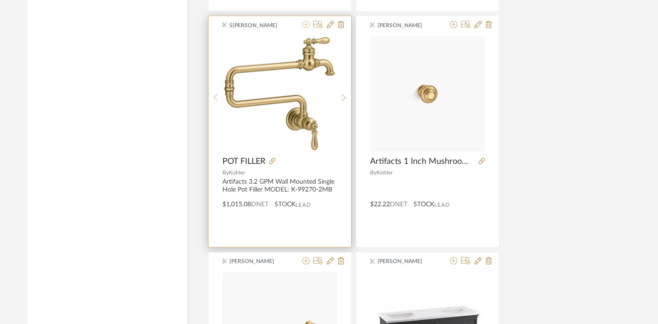
click at [304, 27] on icon at bounding box center [305, 24] width 7 height 7
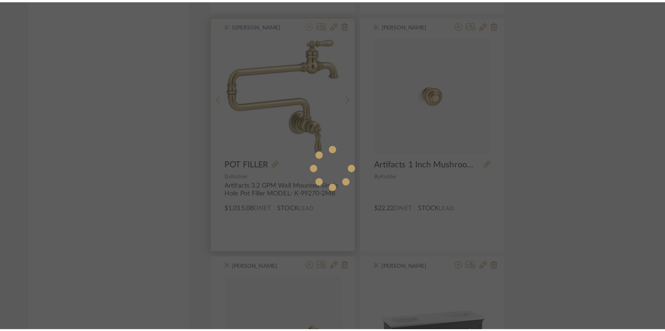
scroll to position [0, 0]
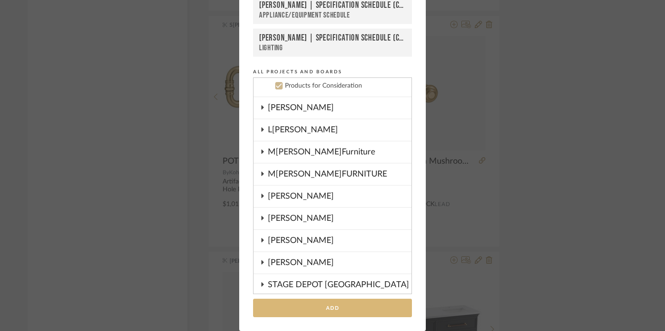
click at [352, 308] on button "Add" at bounding box center [332, 308] width 159 height 19
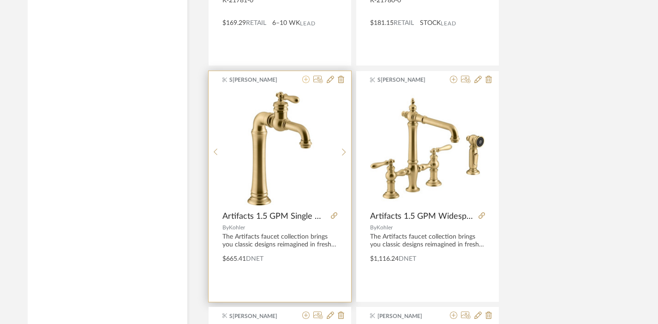
click at [305, 80] on icon at bounding box center [305, 79] width 7 height 7
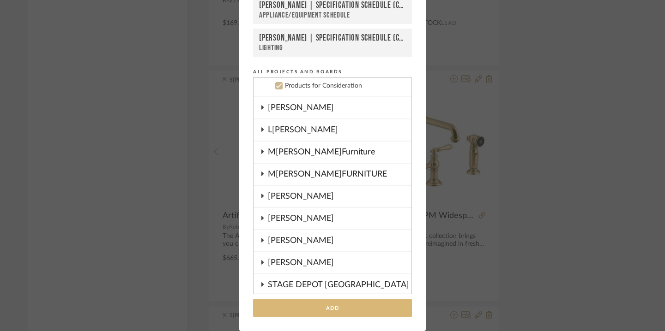
click at [327, 305] on button "Add" at bounding box center [332, 308] width 159 height 19
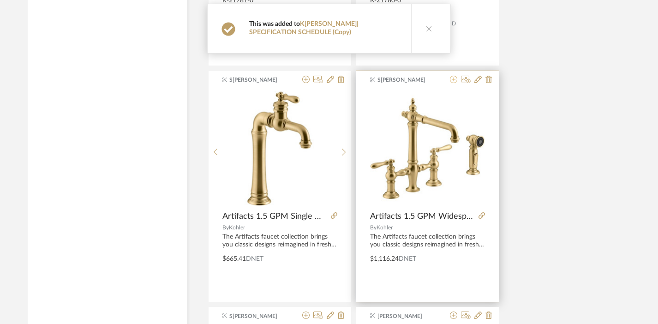
click at [455, 80] on icon at bounding box center [453, 79] width 7 height 7
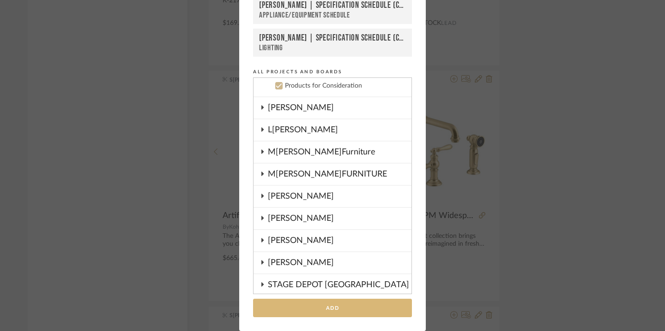
click at [342, 306] on button "Add" at bounding box center [332, 308] width 159 height 19
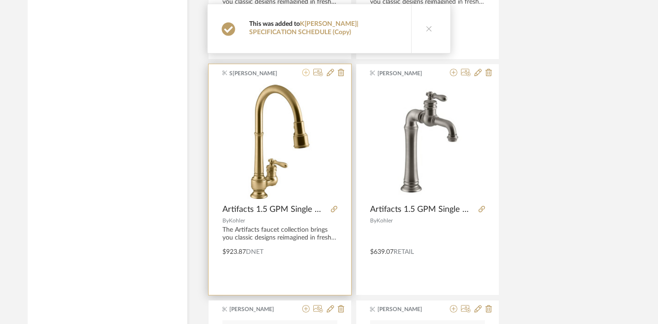
click at [306, 73] on icon at bounding box center [305, 72] width 7 height 7
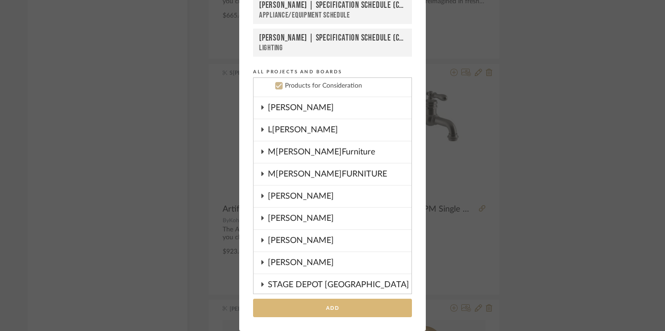
click at [336, 305] on button "Add" at bounding box center [332, 308] width 159 height 19
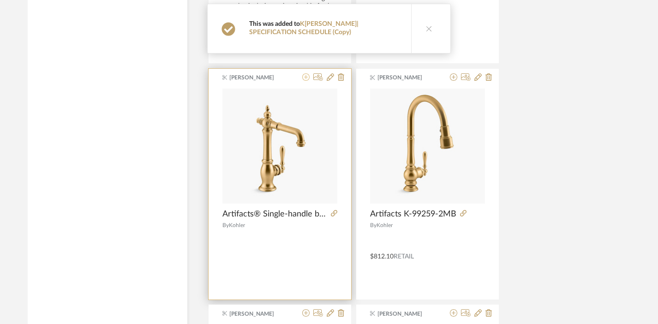
click at [307, 78] on icon at bounding box center [305, 76] width 7 height 7
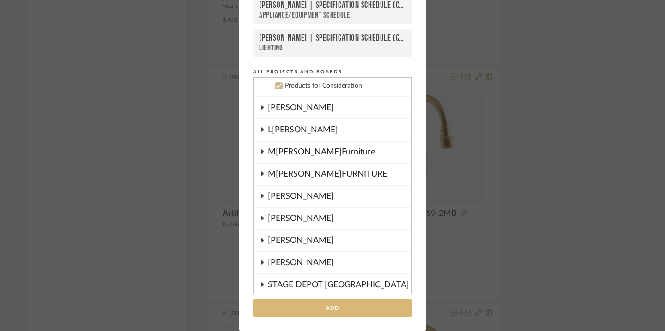
click at [334, 308] on button "Add" at bounding box center [332, 308] width 159 height 19
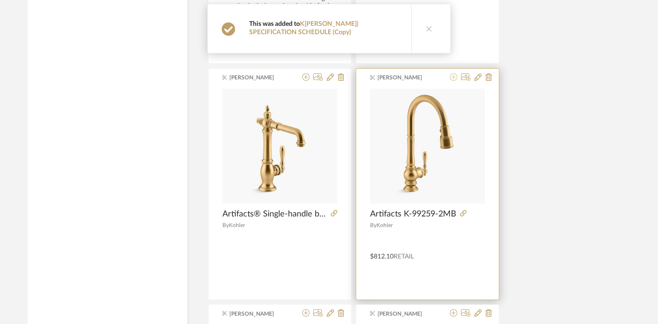
click at [455, 78] on icon at bounding box center [453, 76] width 7 height 7
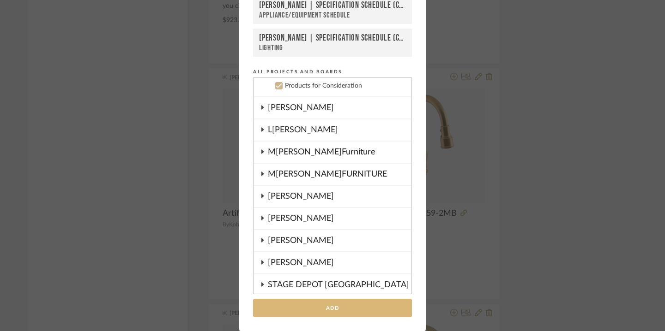
click at [353, 305] on button "Add" at bounding box center [332, 308] width 159 height 19
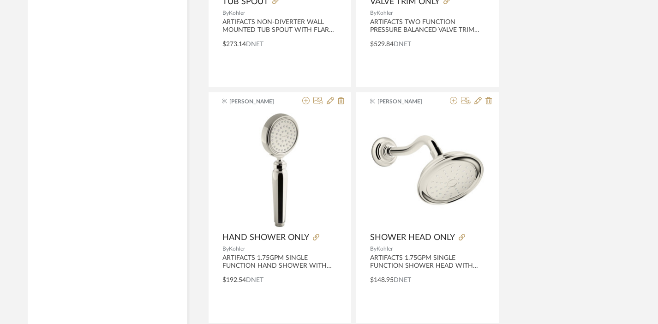
scroll to position [0, 6]
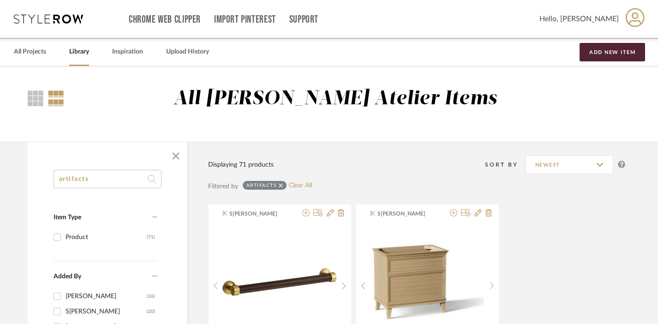
click at [112, 178] on input "artifacts" at bounding box center [108, 179] width 108 height 18
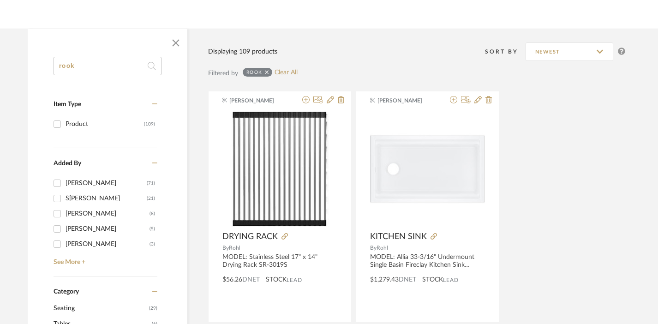
scroll to position [112, 6]
type input "rook"
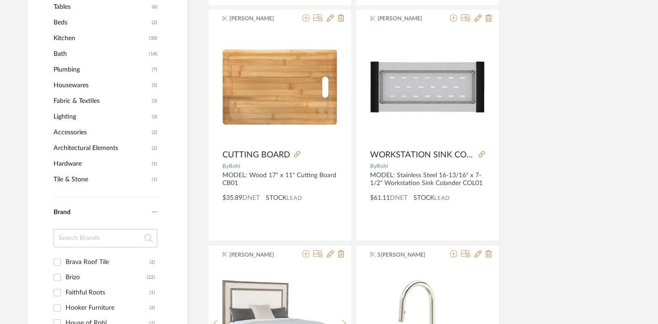
scroll to position [486, 6]
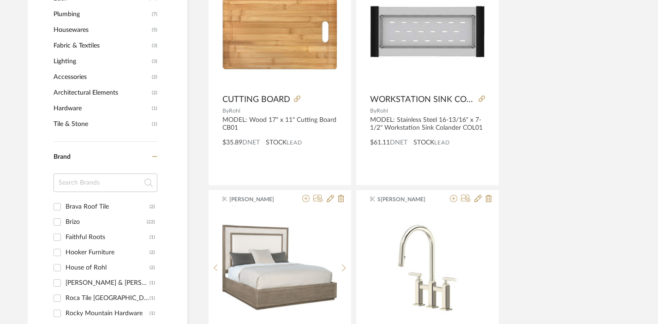
click at [76, 217] on div "Brizo" at bounding box center [106, 222] width 81 height 15
click at [65, 217] on input "Brizo (22)" at bounding box center [57, 222] width 15 height 15
checkbox input "true"
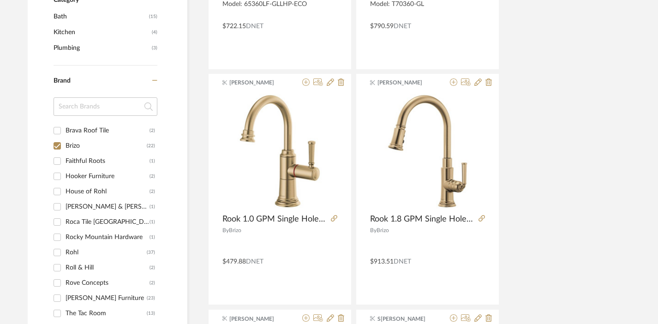
scroll to position [366, 6]
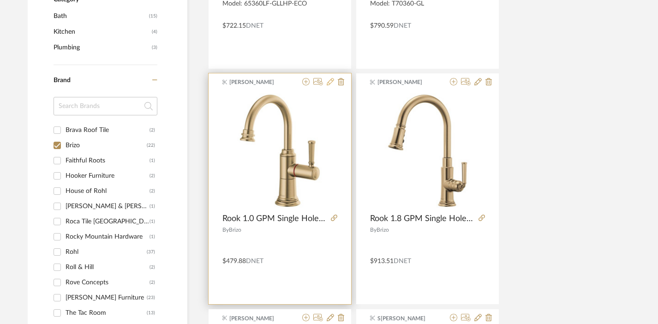
click at [330, 81] on icon at bounding box center [330, 81] width 7 height 7
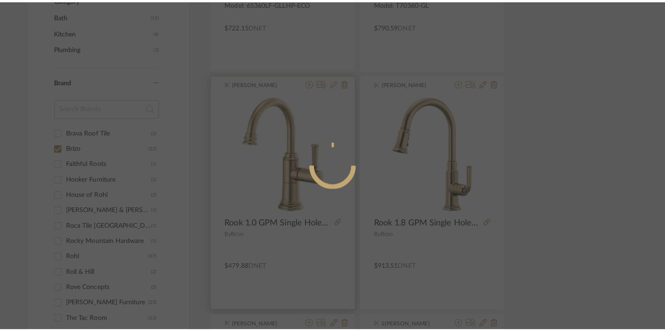
scroll to position [0, 0]
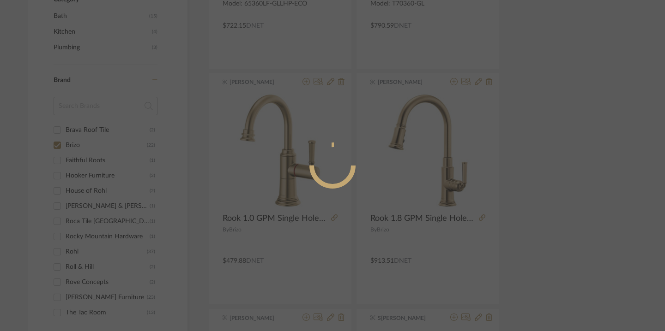
radio input "true"
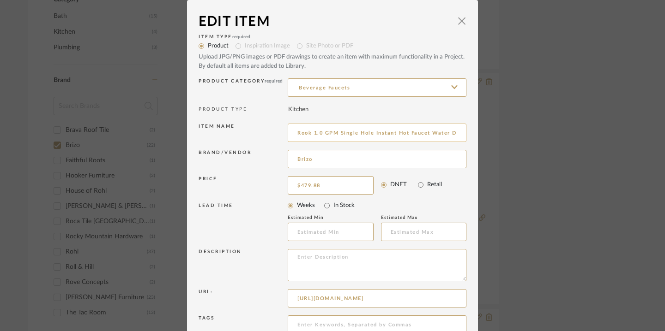
click at [299, 131] on input "Rook 1.0 GPM Single Hole Instant Hot Faucet Water Dispenser with Arc Spout - Le…" at bounding box center [377, 133] width 179 height 18
click at [299, 132] on input "Rook 1.0 GPM Single Hole Instant Hot Faucet Water Dispenser with Arc Spout - Le…" at bounding box center [377, 133] width 179 height 18
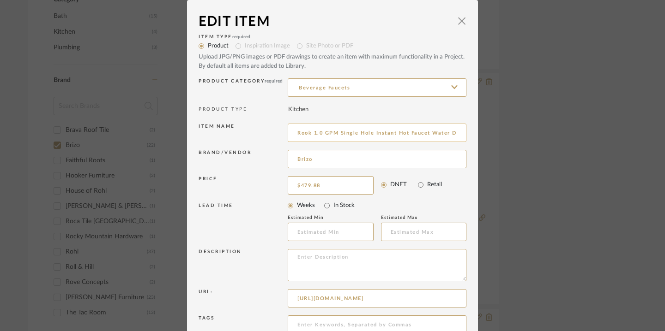
click at [299, 132] on input "Rook 1.0 GPM Single Hole Instant Hot Faucet Water Dispenser with Arc Spout - Le…" at bounding box center [377, 133] width 179 height 18
type input "f"
type input "FAUCET"
click at [325, 252] on textarea at bounding box center [377, 265] width 179 height 32
paste textarea "Rook 1.0 GPM Single Hole Instant Hot Faucet Water Dispenser with Arc Spout - Le…"
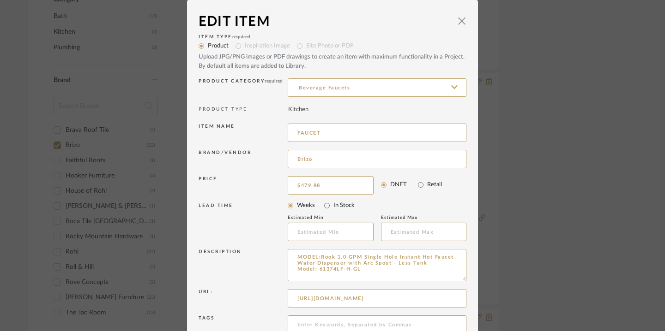
drag, startPoint x: 315, startPoint y: 270, endPoint x: 257, endPoint y: 268, distance: 58.2
click at [257, 268] on div "Description MODEL:Rook 1.0 GPM Single Hole Instant Hot Faucet Water Dispenser w…" at bounding box center [332, 267] width 268 height 40
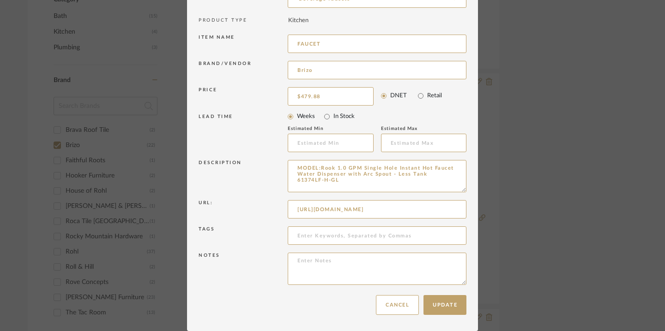
type textarea "MODEL:Rook 1.0 GPM Single Hole Instant Hot Faucet Water Dispenser with Arc Spou…"
click at [448, 316] on div "Update Cancel" at bounding box center [332, 305] width 268 height 29
click at [446, 311] on button "Update" at bounding box center [444, 305] width 43 height 20
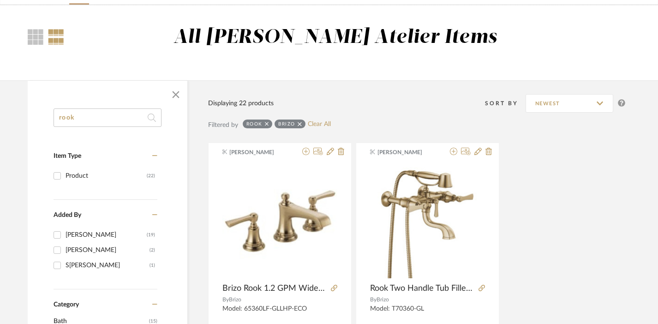
scroll to position [0, 6]
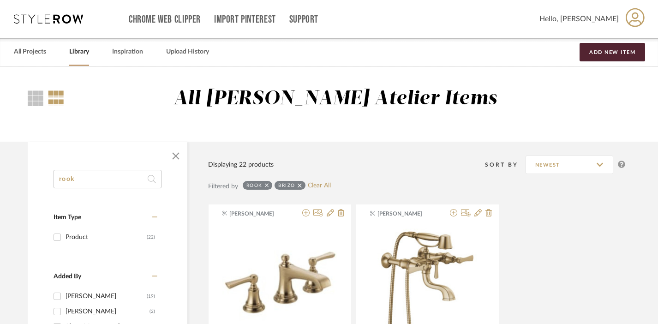
click at [118, 179] on input "rook" at bounding box center [108, 179] width 108 height 18
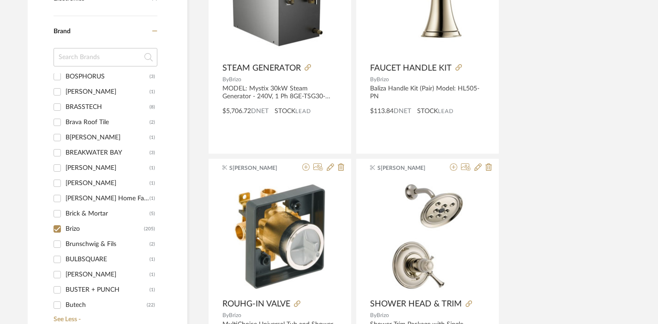
scroll to position [1212, 0]
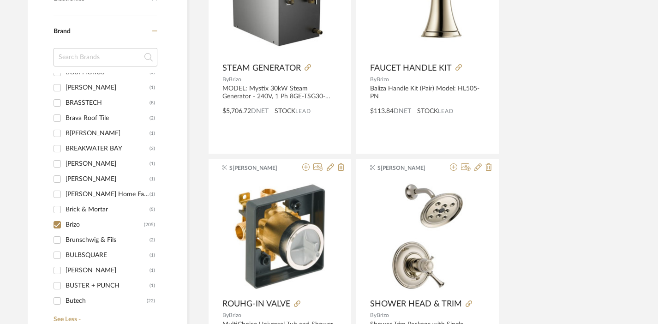
click at [69, 225] on div "Brizo" at bounding box center [105, 224] width 78 height 15
click at [65, 225] on input "Brizo (205)" at bounding box center [57, 224] width 15 height 15
checkbox input "false"
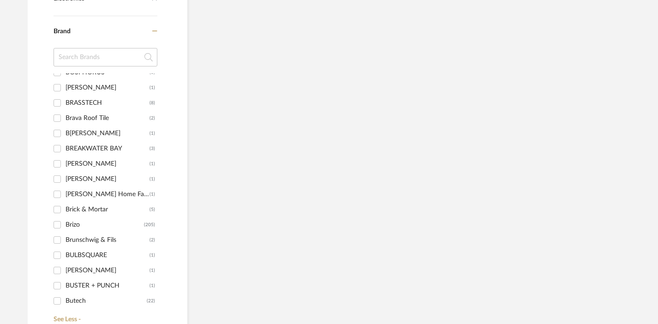
scroll to position [1632, 0]
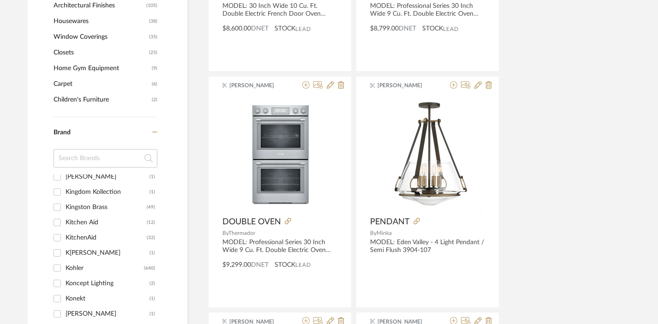
scroll to position [5871, 0]
click at [71, 265] on div "Kohler" at bounding box center [105, 266] width 78 height 15
click at [65, 265] on input "Kohler (640)" at bounding box center [57, 266] width 15 height 15
checkbox input "true"
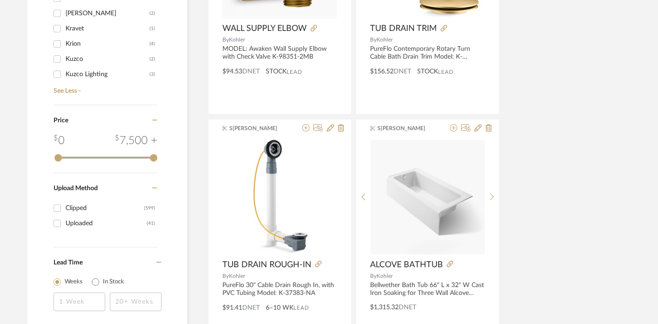
scroll to position [0, 6]
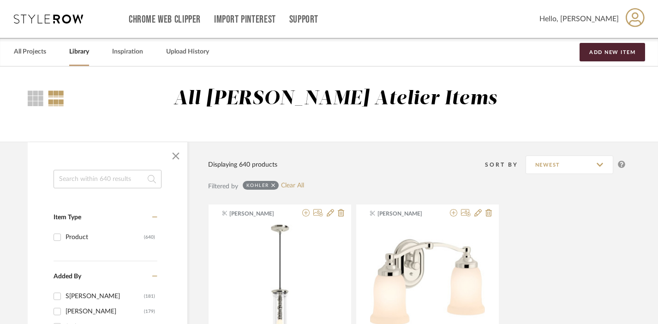
click at [95, 176] on input at bounding box center [108, 179] width 108 height 18
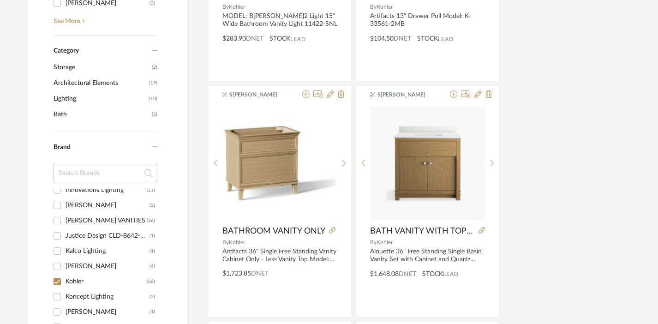
scroll to position [360, 6]
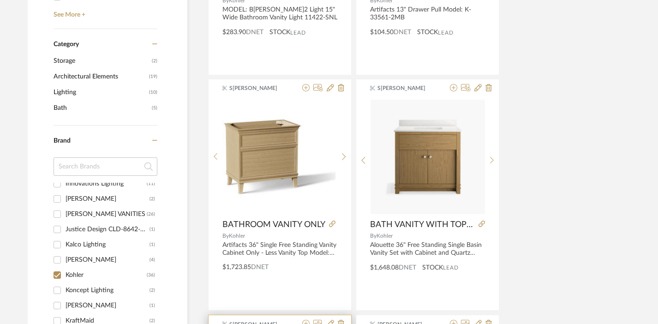
type input "VANITY"
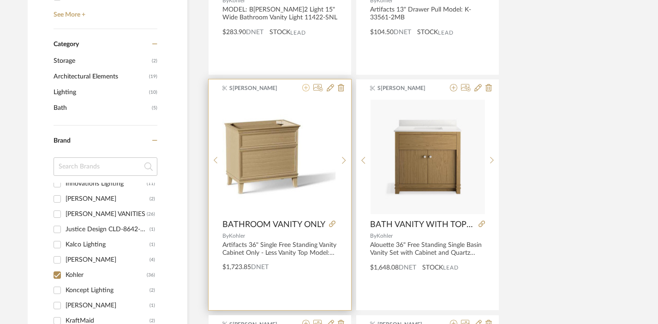
click at [306, 90] on icon at bounding box center [305, 87] width 7 height 7
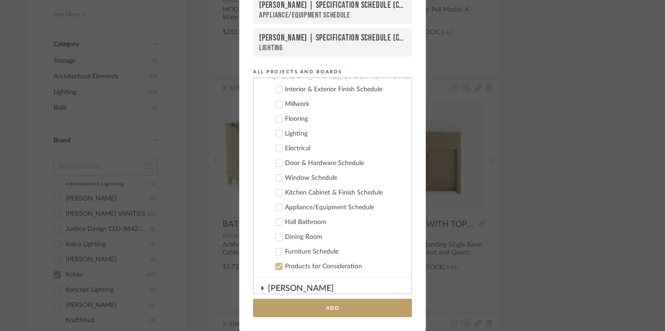
scroll to position [320, 0]
click at [299, 225] on div "Hall Bathroom" at bounding box center [344, 225] width 119 height 8
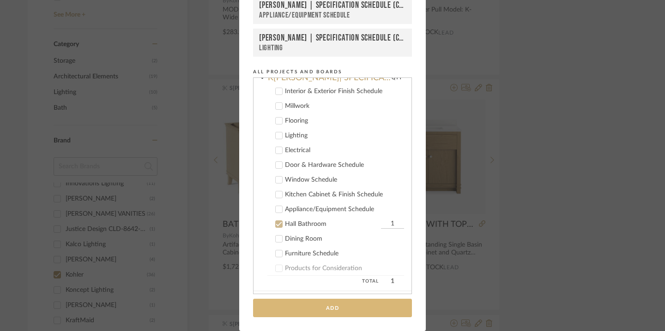
click at [323, 309] on button "Add" at bounding box center [332, 308] width 159 height 19
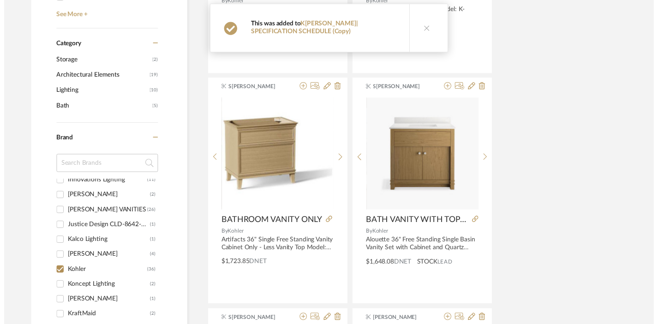
scroll to position [360, 6]
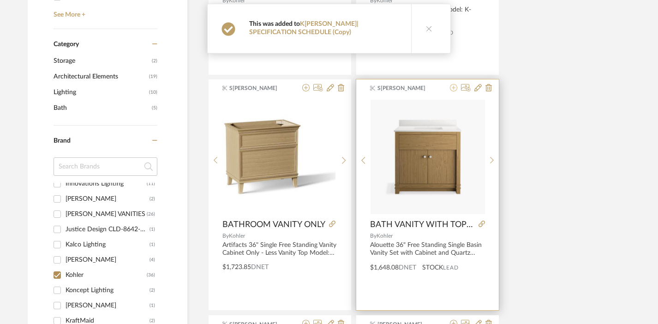
click at [454, 90] on icon at bounding box center [453, 87] width 7 height 7
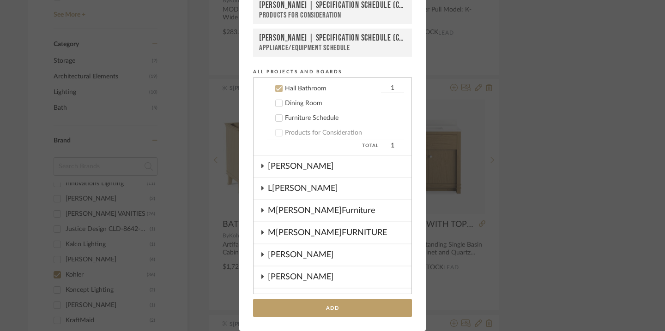
scroll to position [458, 0]
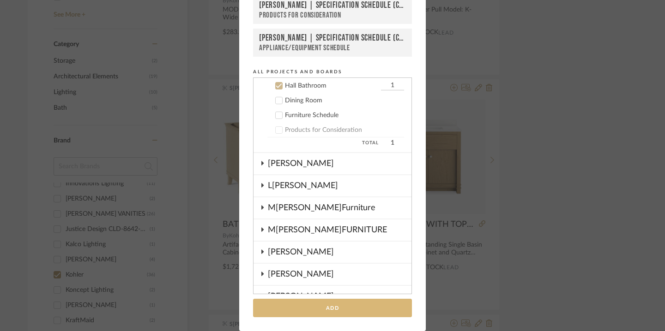
click at [292, 311] on button "Add" at bounding box center [332, 308] width 159 height 19
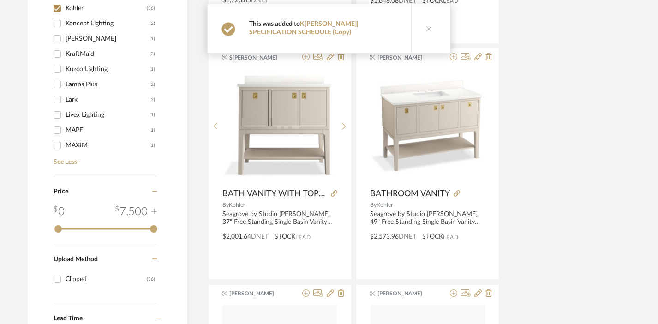
scroll to position [628, 6]
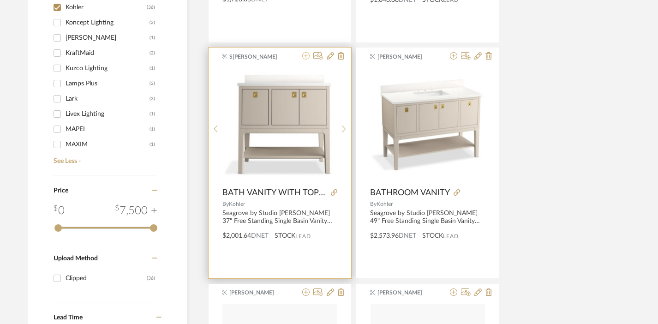
click at [305, 57] on icon at bounding box center [305, 55] width 7 height 7
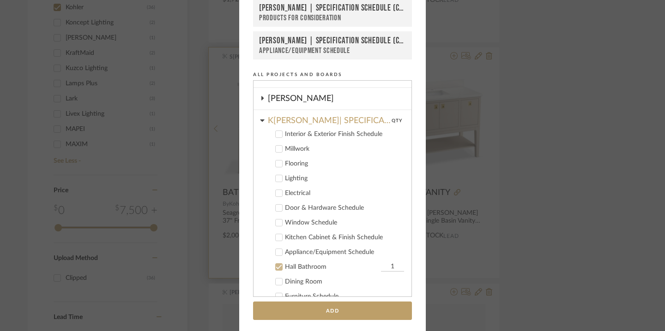
scroll to position [85, 0]
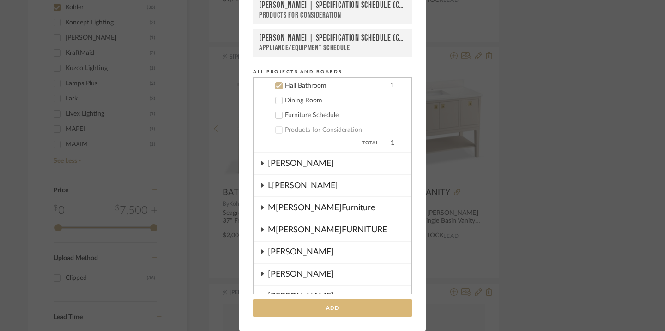
click at [333, 305] on button "Add" at bounding box center [332, 308] width 159 height 19
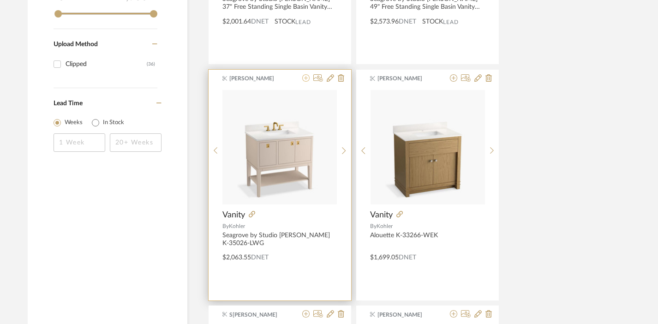
click at [307, 79] on icon at bounding box center [305, 77] width 7 height 7
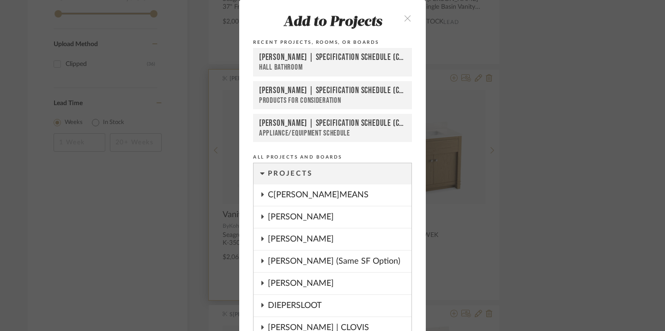
scroll to position [83, 0]
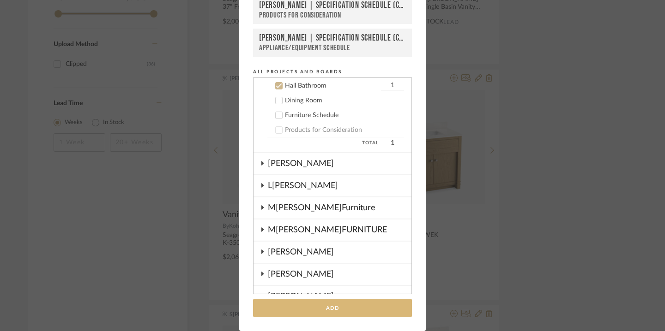
click at [331, 307] on button "Add" at bounding box center [332, 308] width 159 height 19
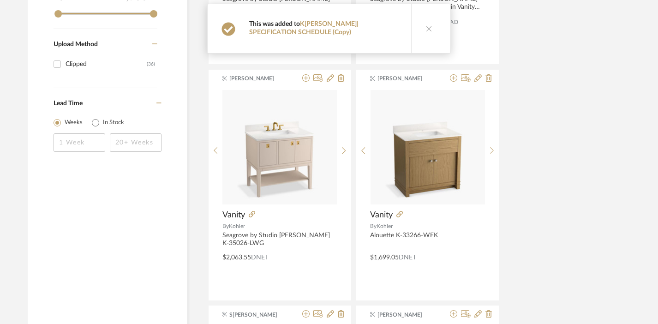
click at [454, 79] on icon at bounding box center [453, 77] width 7 height 7
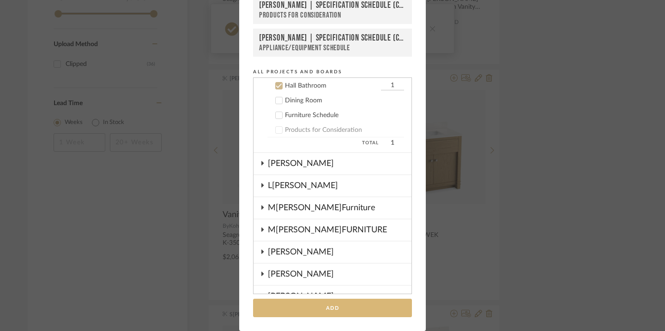
click at [361, 305] on button "Add" at bounding box center [332, 308] width 159 height 19
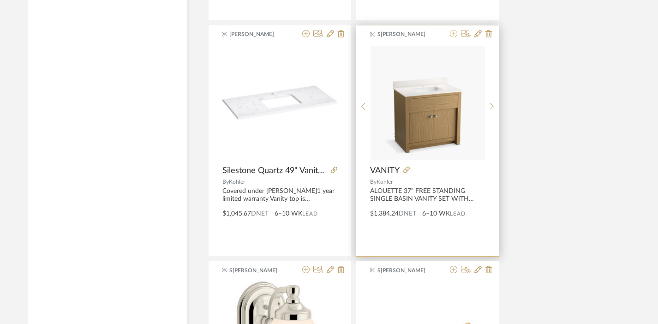
click at [455, 35] on icon at bounding box center [453, 33] width 7 height 7
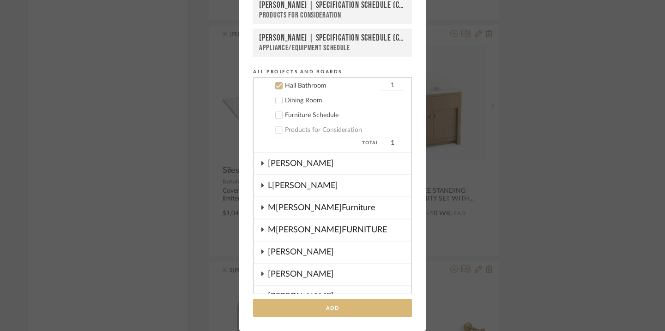
click at [312, 312] on button "Add" at bounding box center [332, 308] width 159 height 19
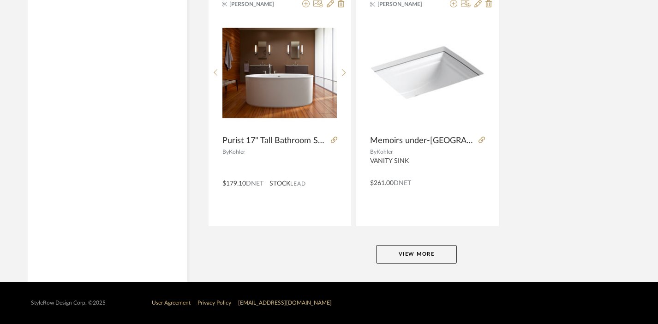
click at [420, 254] on button "View More" at bounding box center [416, 254] width 81 height 18
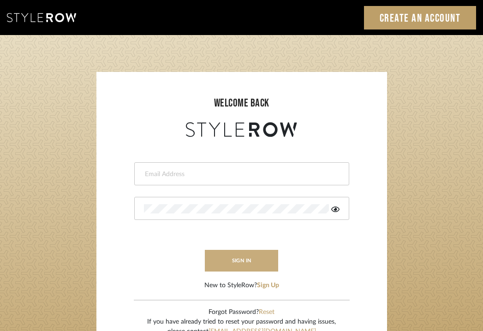
type input "emmakent04@gmail.com"
click at [221, 263] on button "sign in" at bounding box center [242, 261] width 74 height 22
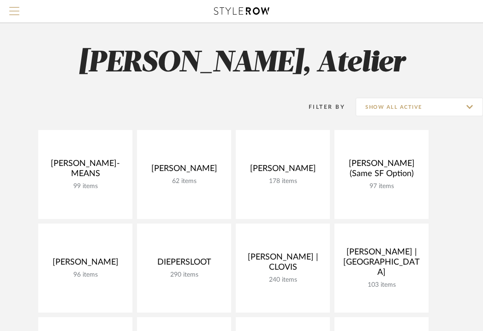
click at [11, 12] on span "Menu" at bounding box center [14, 14] width 10 height 14
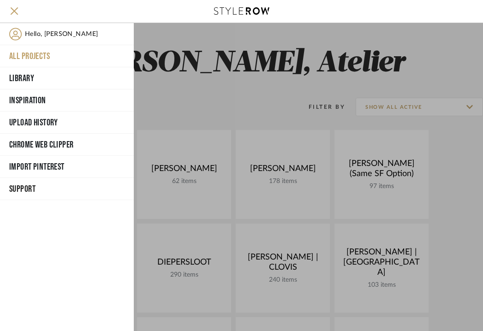
click at [223, 66] on div at bounding box center [308, 177] width 349 height 308
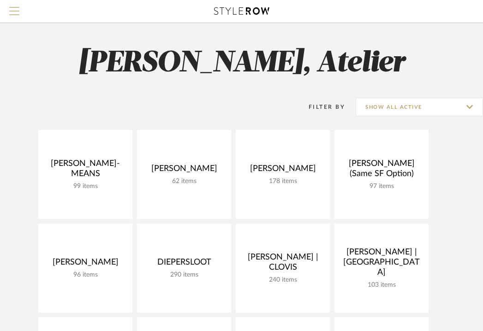
click at [10, 5] on button "Menu" at bounding box center [14, 11] width 29 height 23
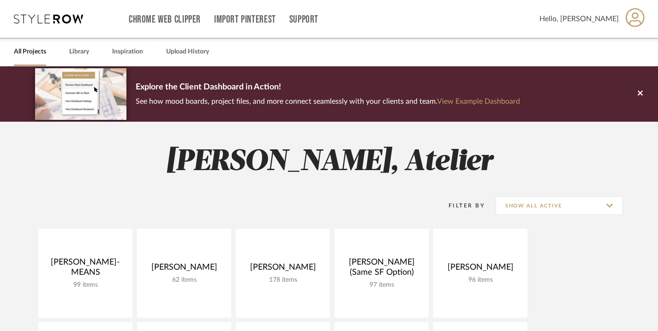
click at [489, 23] on span "Hello, [PERSON_NAME]" at bounding box center [579, 18] width 79 height 11
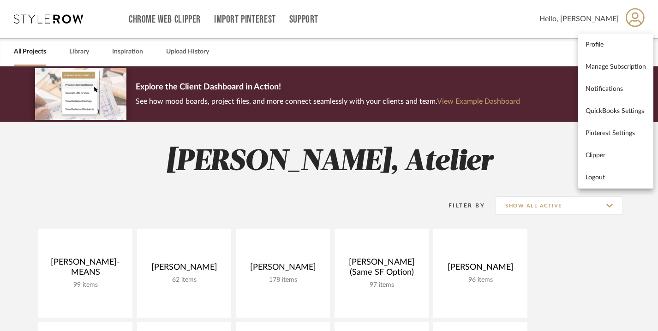
click at [402, 81] on div at bounding box center [329, 165] width 658 height 331
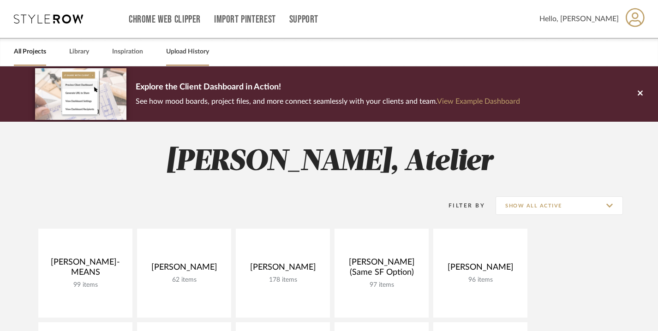
click at [185, 54] on link "Upload History" at bounding box center [187, 52] width 43 height 12
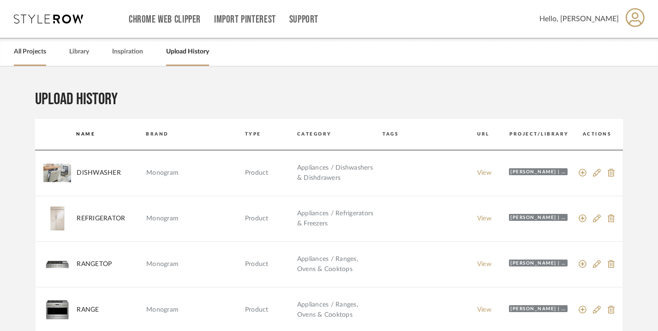
click at [30, 49] on link "All Projects" at bounding box center [30, 52] width 32 height 12
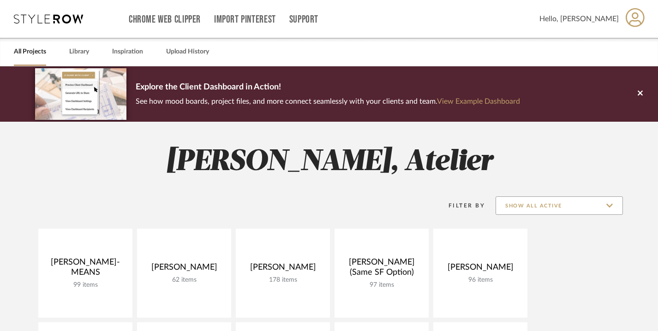
click at [489, 206] on input "Show All Active" at bounding box center [559, 206] width 127 height 18
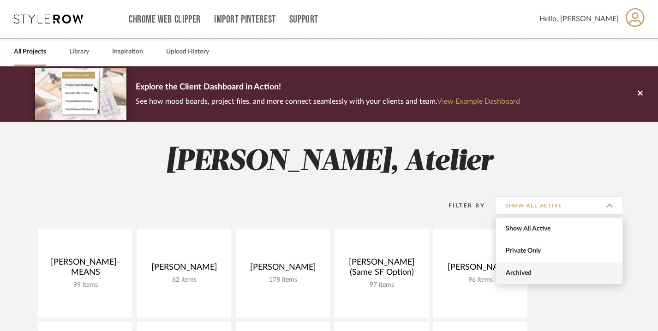
click at [489, 272] on span "Archived" at bounding box center [560, 274] width 109 height 8
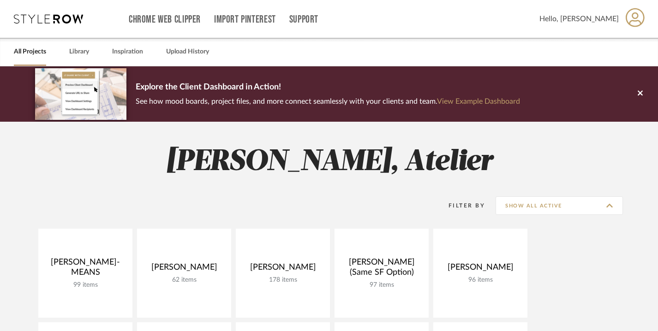
type input "Archived"
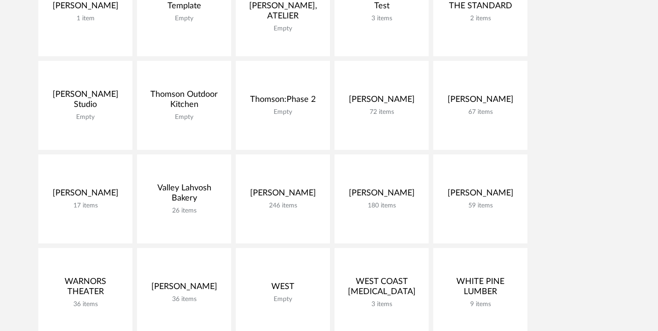
scroll to position [2786, 0]
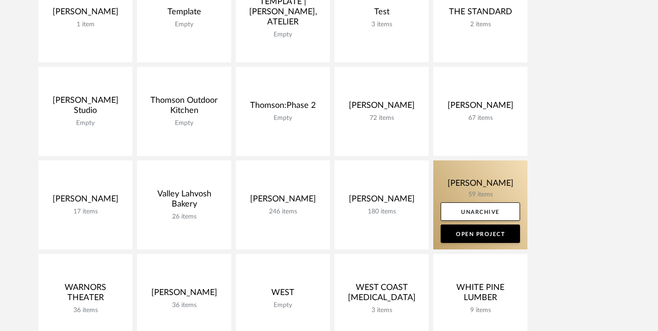
click at [454, 182] on link at bounding box center [480, 205] width 94 height 89
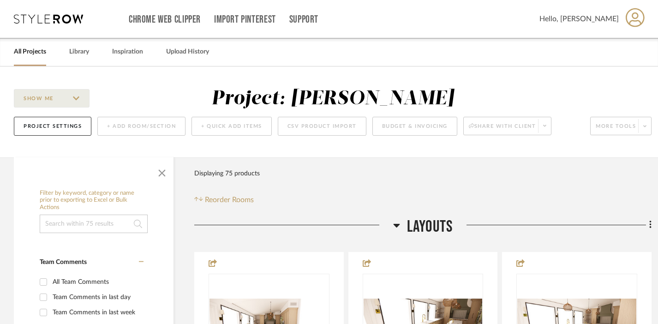
scroll to position [100, 0]
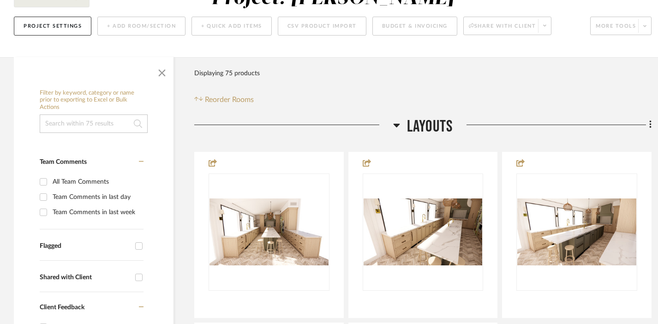
click at [427, 118] on span "Layouts" at bounding box center [430, 127] width 46 height 20
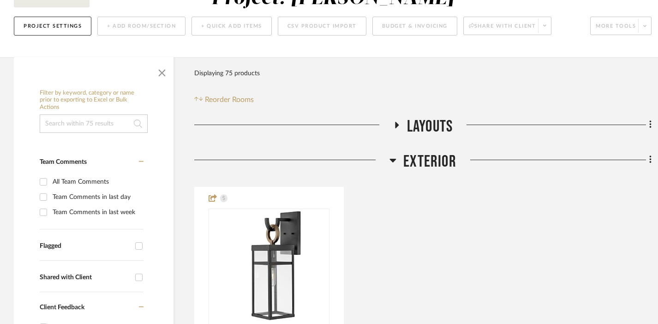
click at [418, 162] on span "Exterior" at bounding box center [429, 162] width 53 height 20
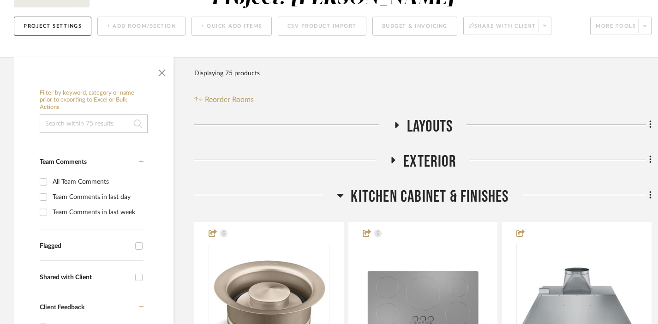
click at [408, 199] on span "KITCHEN CABINET & FINISHES" at bounding box center [430, 197] width 158 height 20
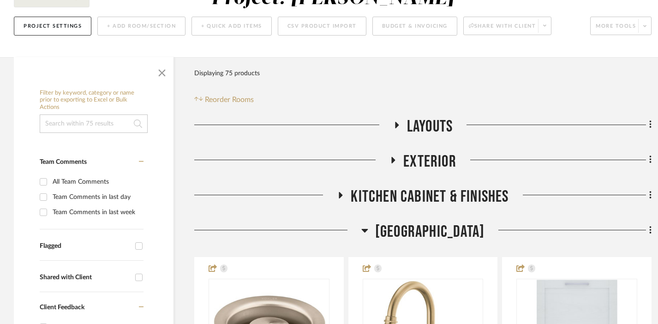
click at [411, 232] on span "Kitchen Island" at bounding box center [429, 232] width 109 height 20
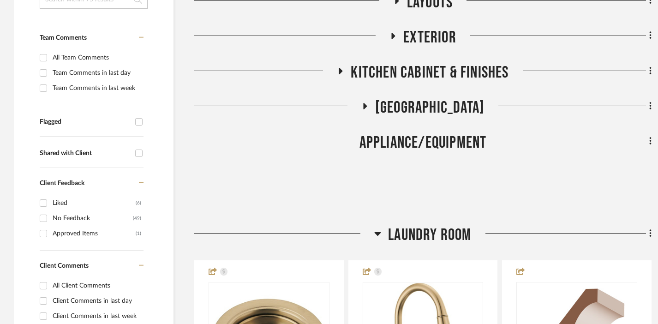
scroll to position [225, 0]
click at [411, 244] on span "Laundry Room" at bounding box center [429, 235] width 83 height 20
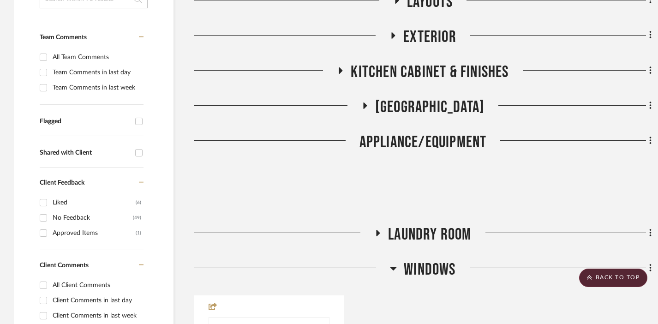
click at [420, 276] on span "WINDOWS" at bounding box center [430, 270] width 52 height 20
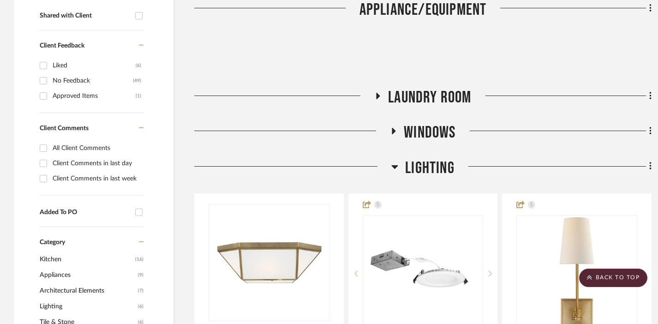
scroll to position [361, 0]
click at [427, 164] on span "LIGHTING" at bounding box center [429, 169] width 49 height 20
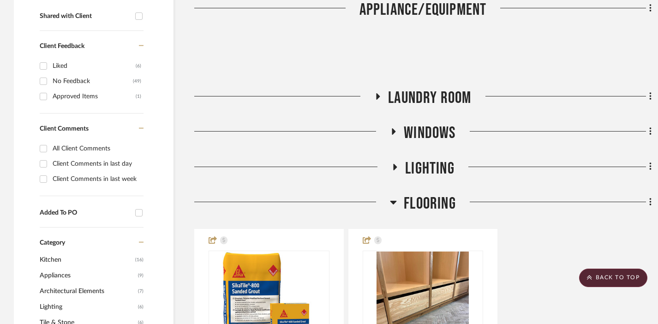
scroll to position [438, 0]
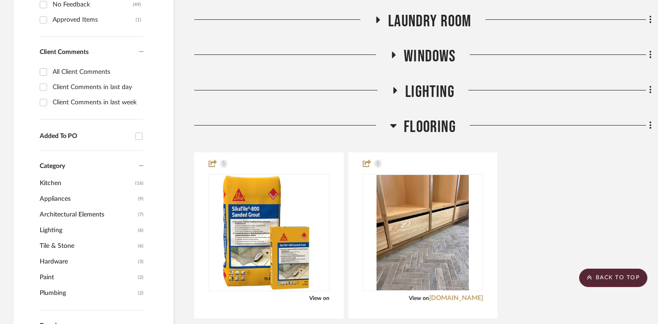
click at [422, 126] on span "FLOORING" at bounding box center [430, 127] width 52 height 20
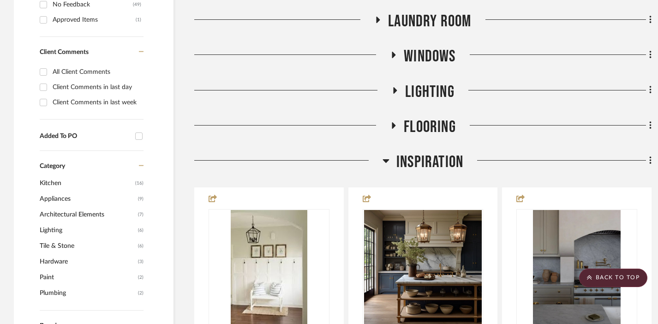
click at [418, 164] on span "INSPIRATION" at bounding box center [429, 162] width 67 height 20
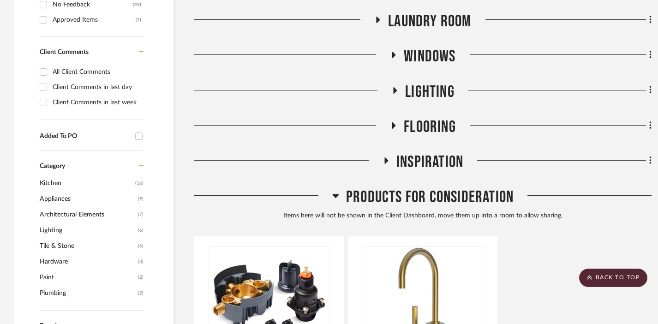
click at [409, 191] on span "Products For Consideration" at bounding box center [430, 197] width 168 height 20
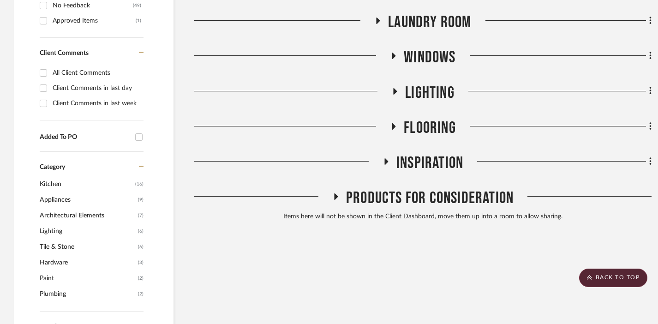
scroll to position [437, 0]
click at [409, 195] on span "Products For Consideration" at bounding box center [430, 199] width 168 height 20
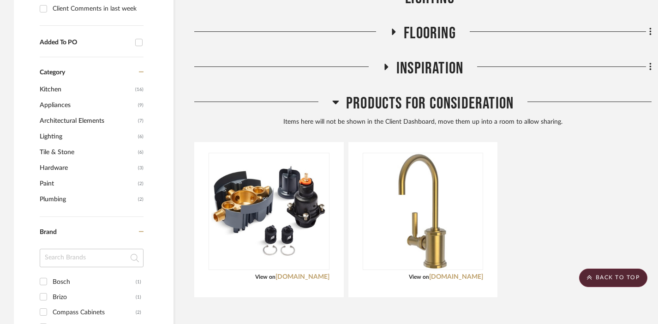
scroll to position [548, 0]
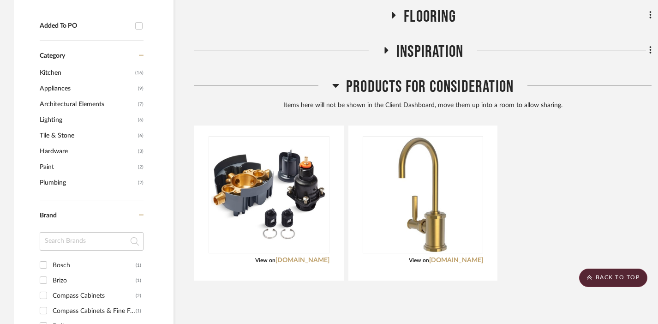
click at [422, 25] on span "FLOORING" at bounding box center [430, 17] width 52 height 20
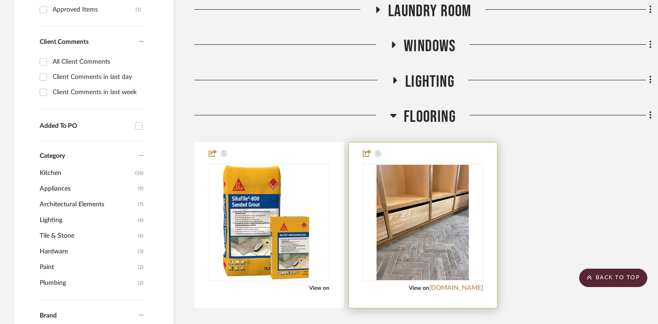
scroll to position [448, 0]
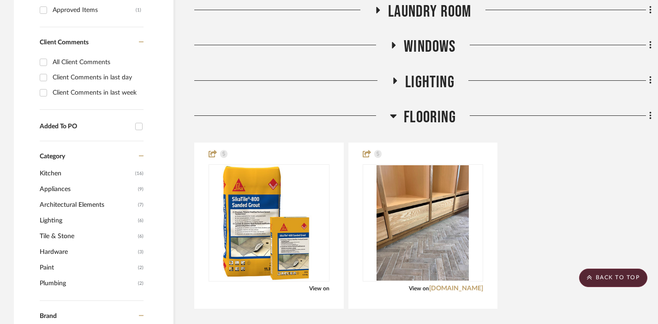
click at [428, 83] on span "LIGHTING" at bounding box center [429, 82] width 49 height 20
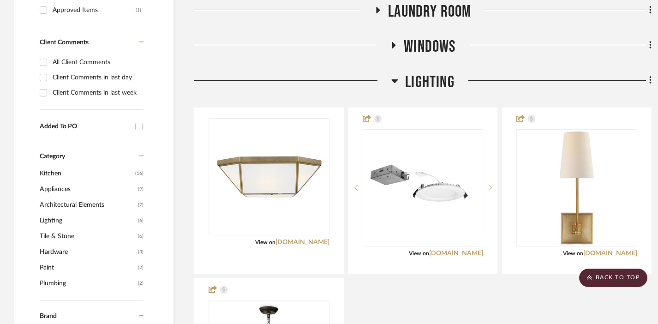
click at [429, 37] on span "WINDOWS" at bounding box center [430, 47] width 52 height 20
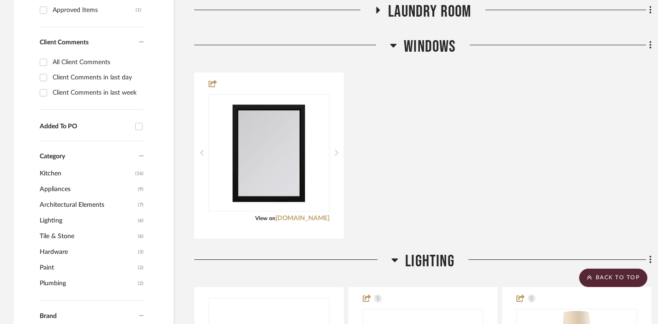
click at [427, 13] on span "Laundry Room" at bounding box center [429, 12] width 83 height 20
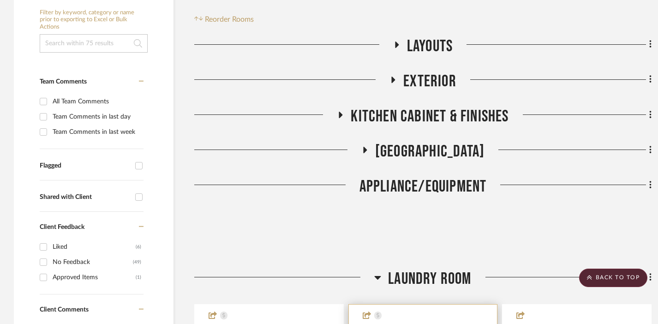
scroll to position [132, 0]
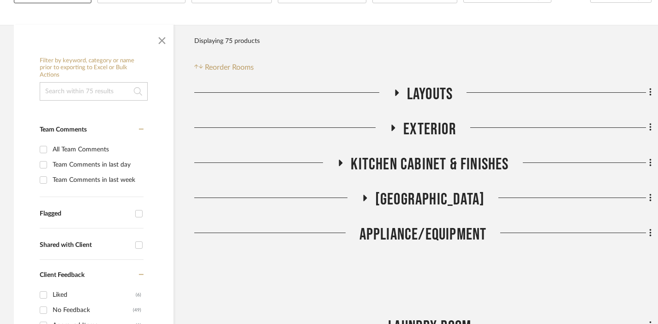
click at [417, 197] on span "Kitchen Island" at bounding box center [429, 200] width 109 height 20
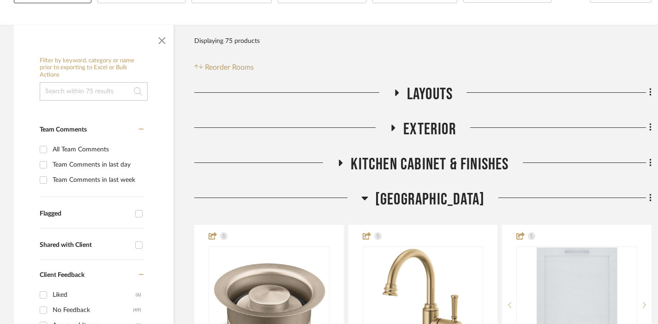
click at [404, 163] on span "KITCHEN CABINET & FINISHES" at bounding box center [430, 165] width 158 height 20
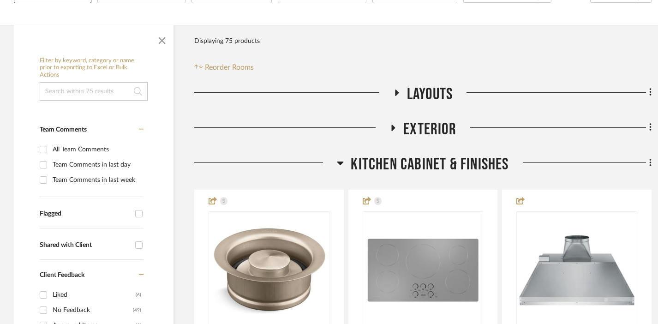
click at [420, 126] on span "Exterior" at bounding box center [429, 130] width 53 height 20
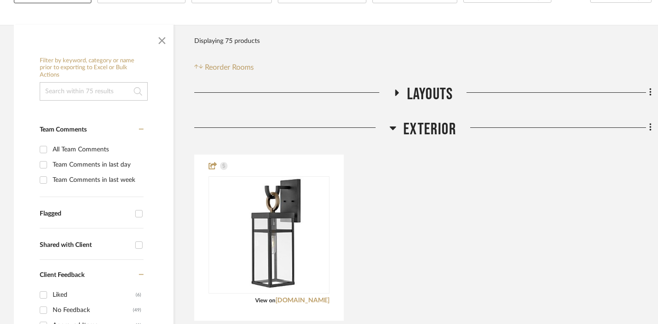
click at [426, 96] on span "Layouts" at bounding box center [430, 94] width 46 height 20
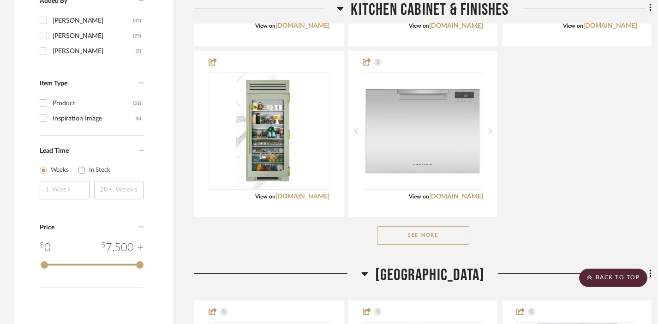
scroll to position [1103, 0]
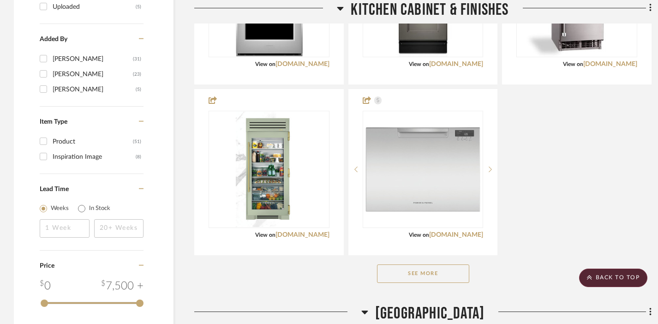
click at [444, 270] on button "See More" at bounding box center [423, 273] width 92 height 18
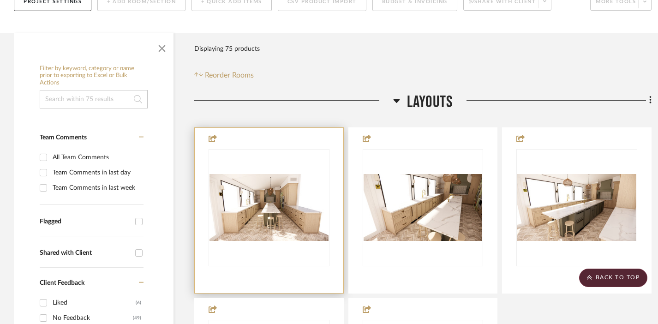
scroll to position [120, 0]
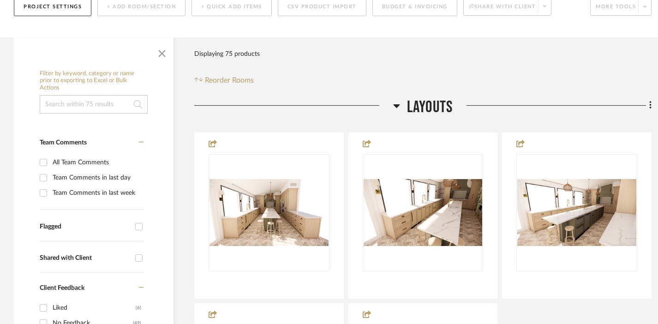
click at [411, 108] on span "Layouts" at bounding box center [430, 107] width 46 height 20
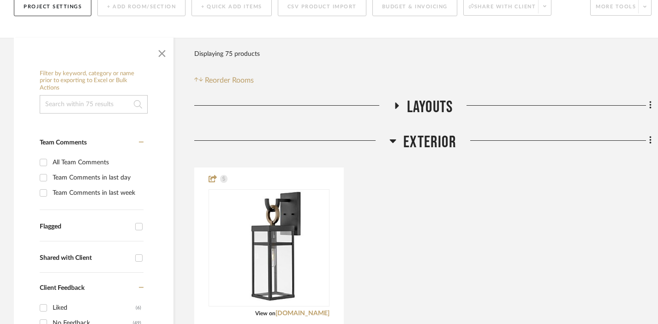
click at [412, 144] on span "Exterior" at bounding box center [429, 142] width 53 height 20
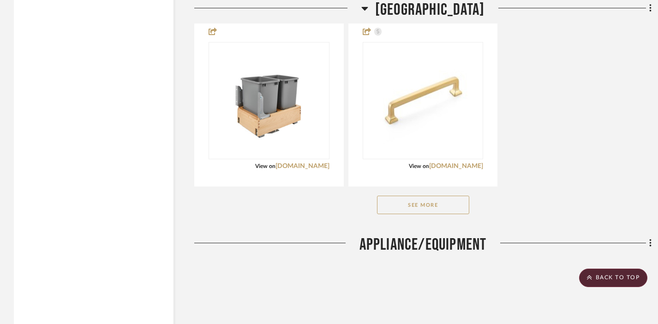
scroll to position [2609, 0]
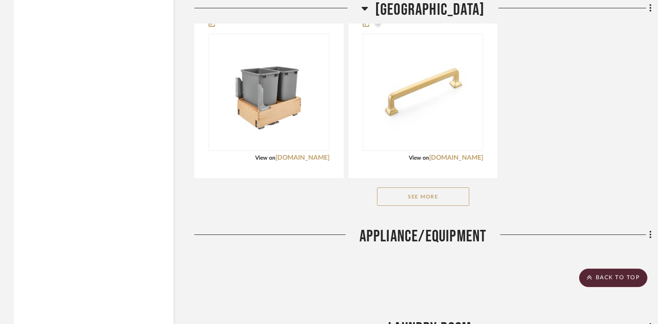
click at [423, 193] on button "See More" at bounding box center [423, 196] width 92 height 18
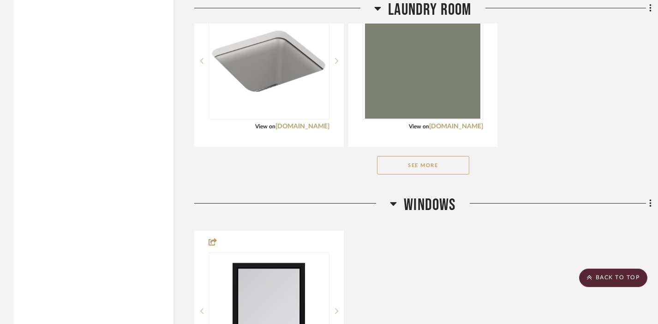
scroll to position [3860, 0]
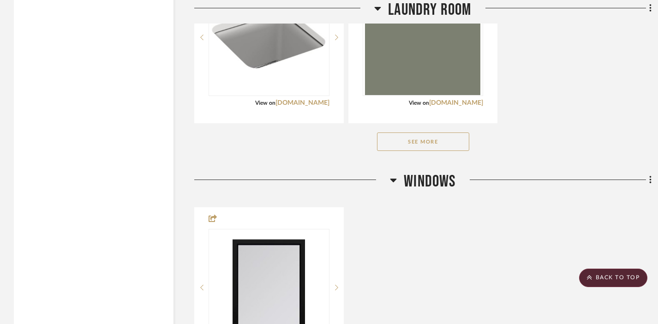
click at [405, 137] on button "See More" at bounding box center [423, 141] width 92 height 18
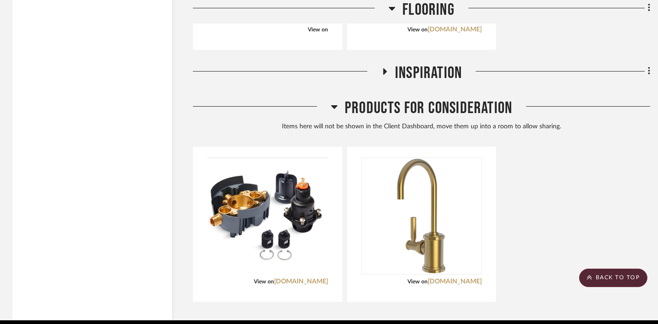
scroll to position [4820, 1]
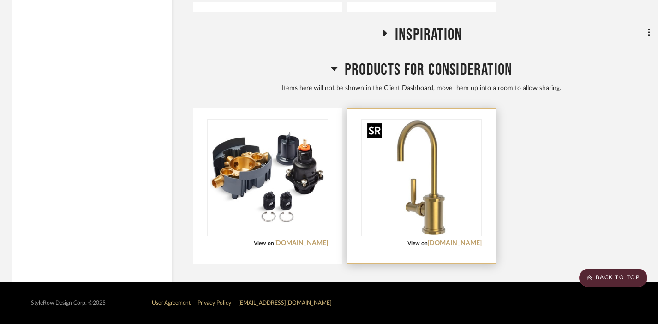
click at [428, 191] on img "0" at bounding box center [421, 177] width 115 height 115
click at [462, 240] on link "[DOMAIN_NAME]" at bounding box center [455, 243] width 54 height 6
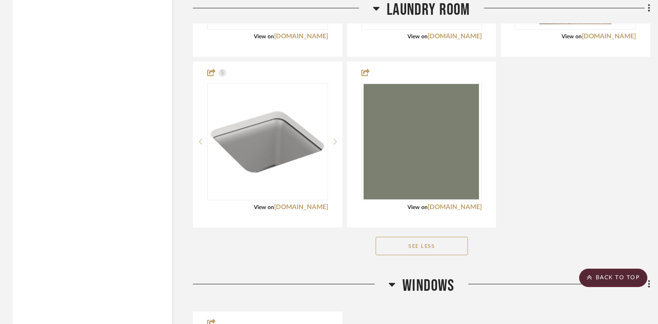
scroll to position [3755, 1]
click at [400, 255] on button "See Less" at bounding box center [422, 246] width 92 height 18
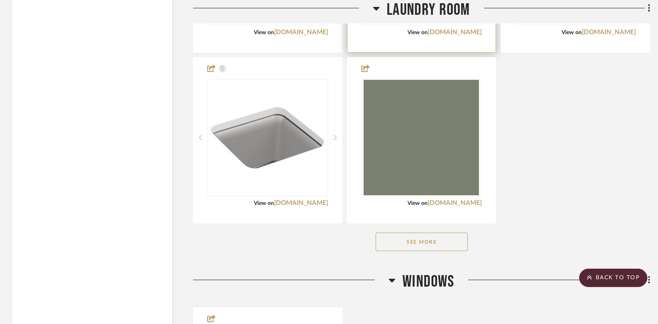
scroll to position [3761, 1]
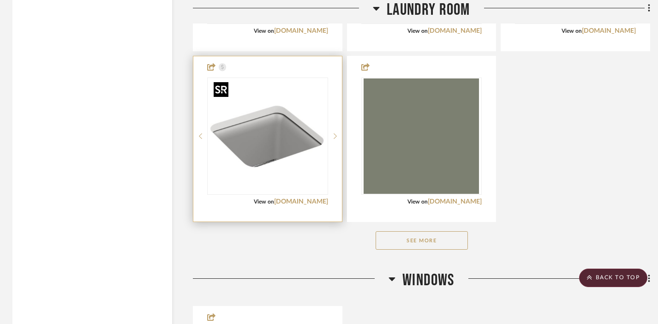
click at [267, 104] on img "0" at bounding box center [267, 135] width 115 height 115
click at [314, 200] on link "[DOMAIN_NAME]" at bounding box center [301, 201] width 54 height 6
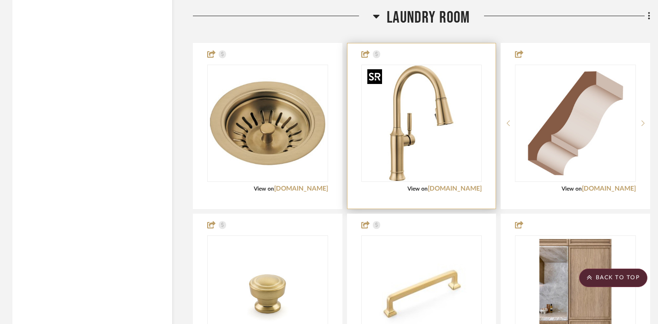
scroll to position [3388, 1]
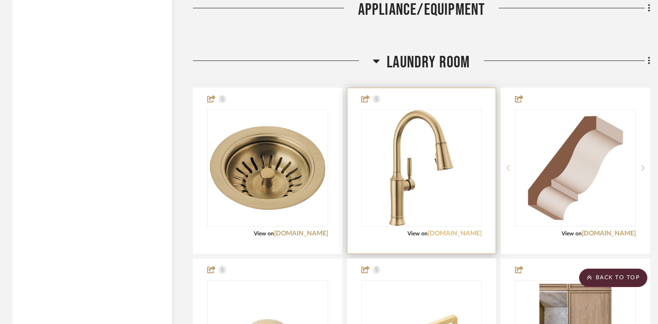
click at [466, 233] on link "[DOMAIN_NAME]" at bounding box center [455, 233] width 54 height 6
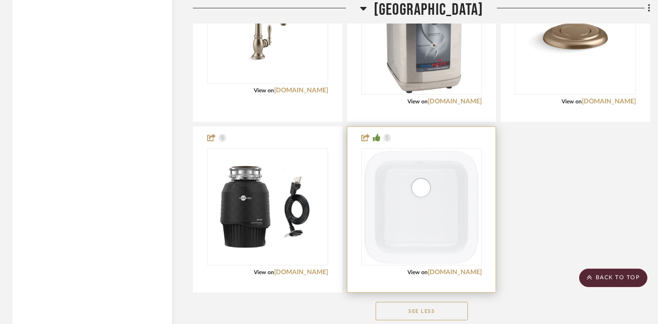
scroll to position [3000, 1]
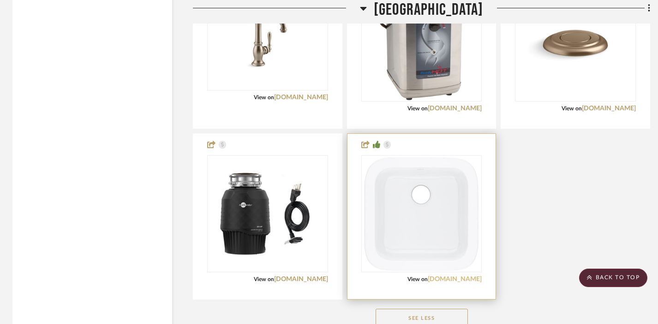
click at [460, 279] on link "[DOMAIN_NAME]" at bounding box center [455, 279] width 54 height 6
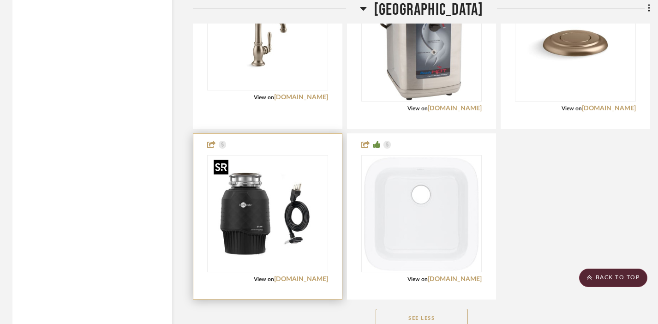
scroll to position [2864, 1]
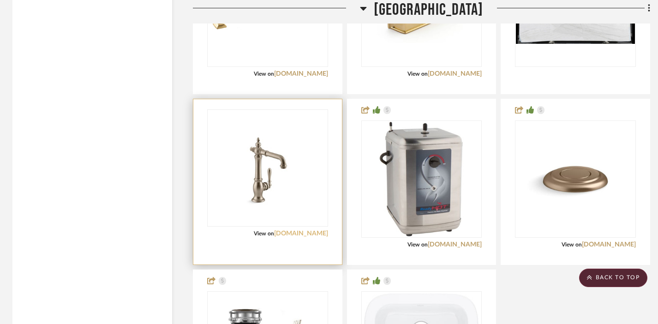
click at [316, 233] on link "[DOMAIN_NAME]" at bounding box center [301, 233] width 54 height 6
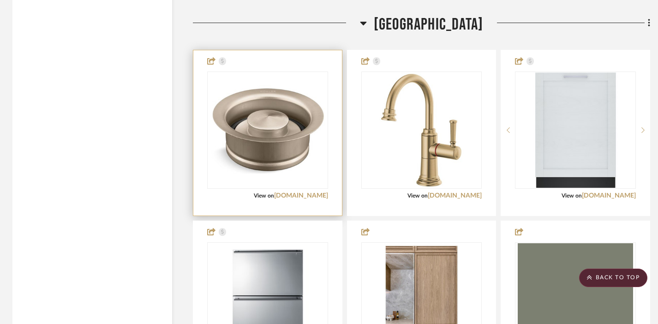
scroll to position [2242, 1]
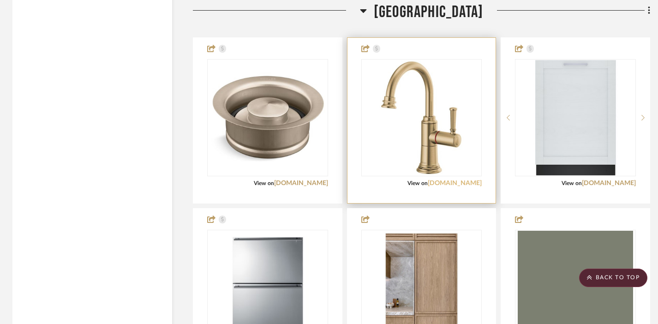
click at [459, 182] on link "[DOMAIN_NAME]" at bounding box center [455, 183] width 54 height 6
